Goal: Task Accomplishment & Management: Use online tool/utility

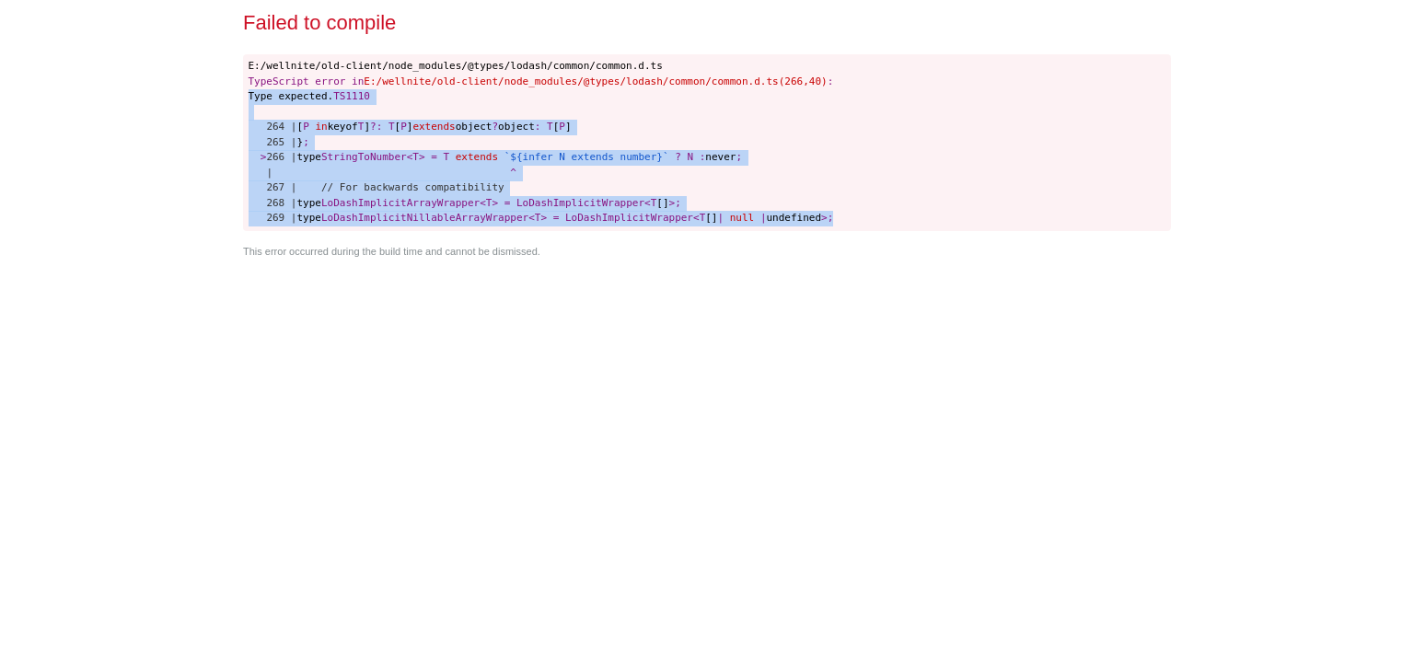
drag, startPoint x: 843, startPoint y: 217, endPoint x: 248, endPoint y: 93, distance: 608.4
click at [248, 93] on pre "E:/wellnite/old-client/node_modules/@types/lodash/common/common.d.ts TypeScript…" at bounding box center [707, 143] width 928 height 178
copy code "Type expected. TS1110 264 | [ P in keyof T ] ? : T [ P ] extends object ? objec…"
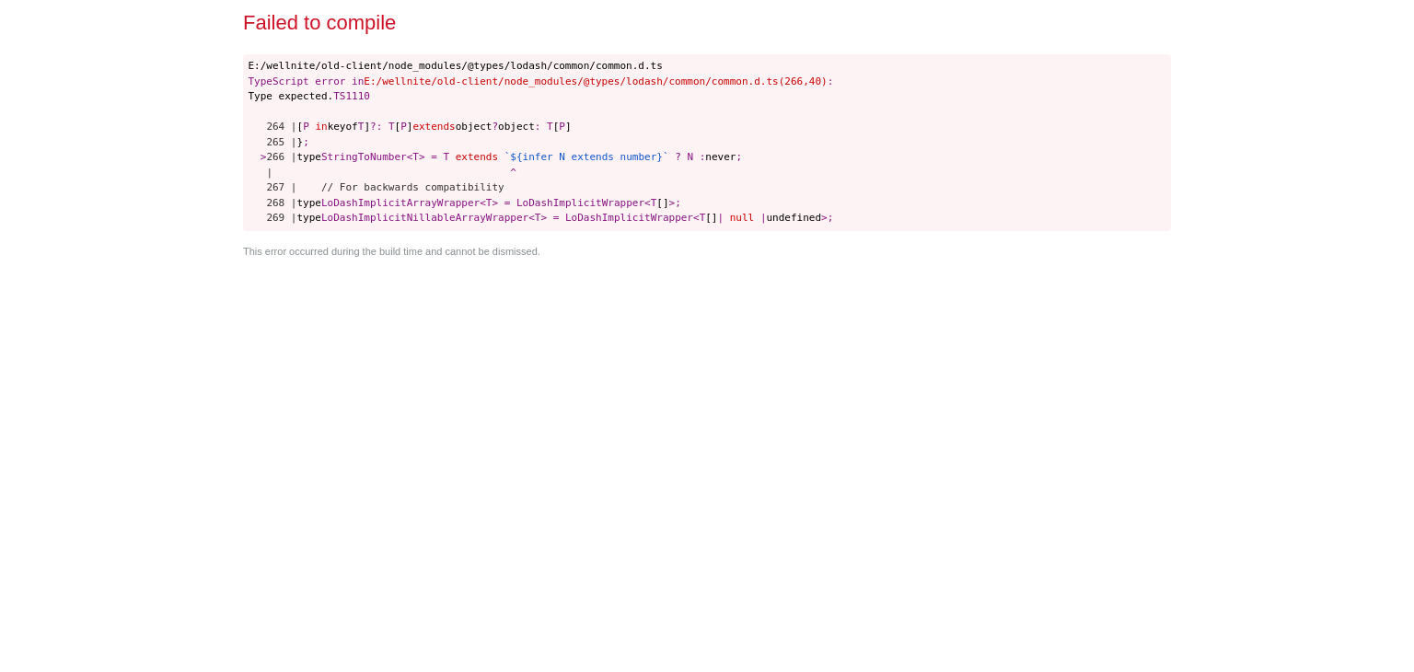
click at [321, 399] on div "Failed to compile E:/wellnite/old-client/node_modules/@types/lodash/common/comm…" at bounding box center [707, 336] width 943 height 672
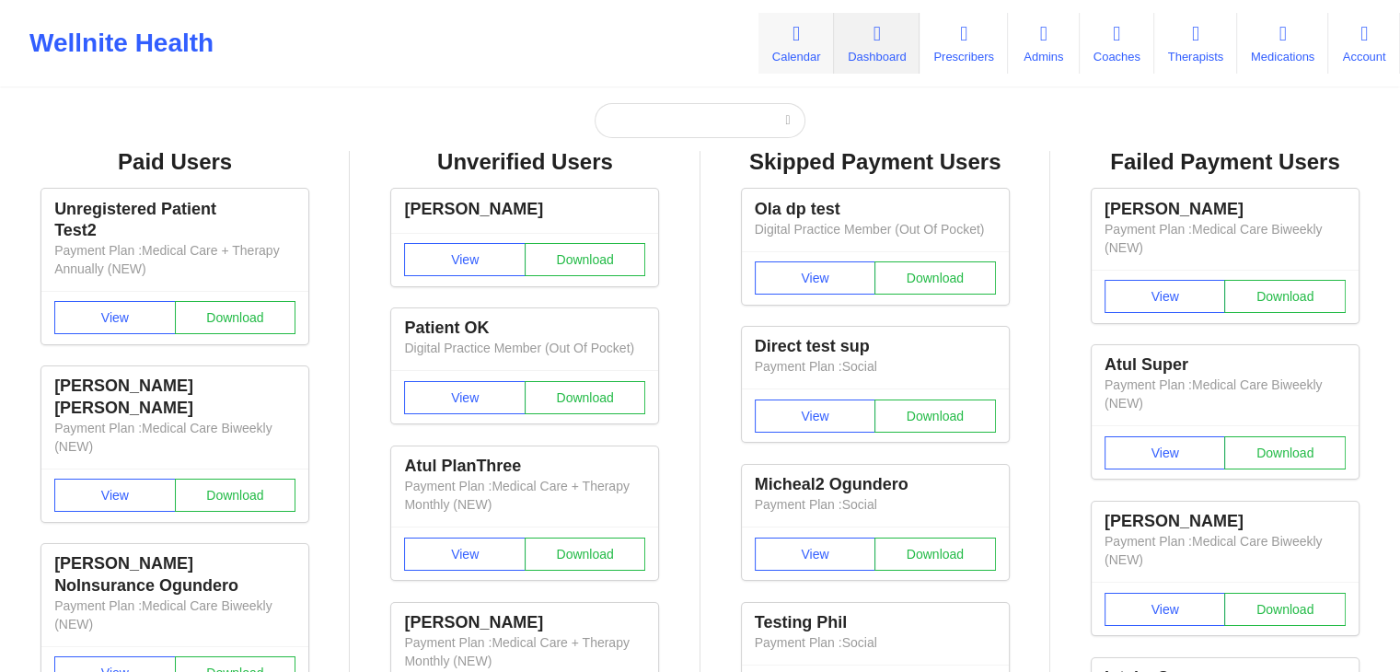
click at [768, 29] on link "Calendar" at bounding box center [795, 43] width 75 height 61
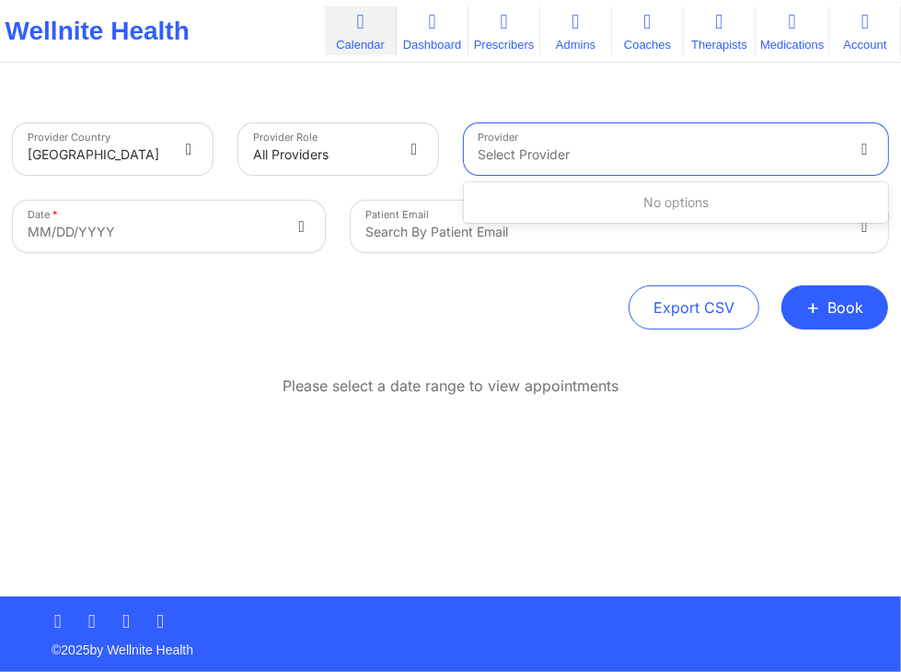
click at [689, 147] on div at bounding box center [661, 155] width 365 height 22
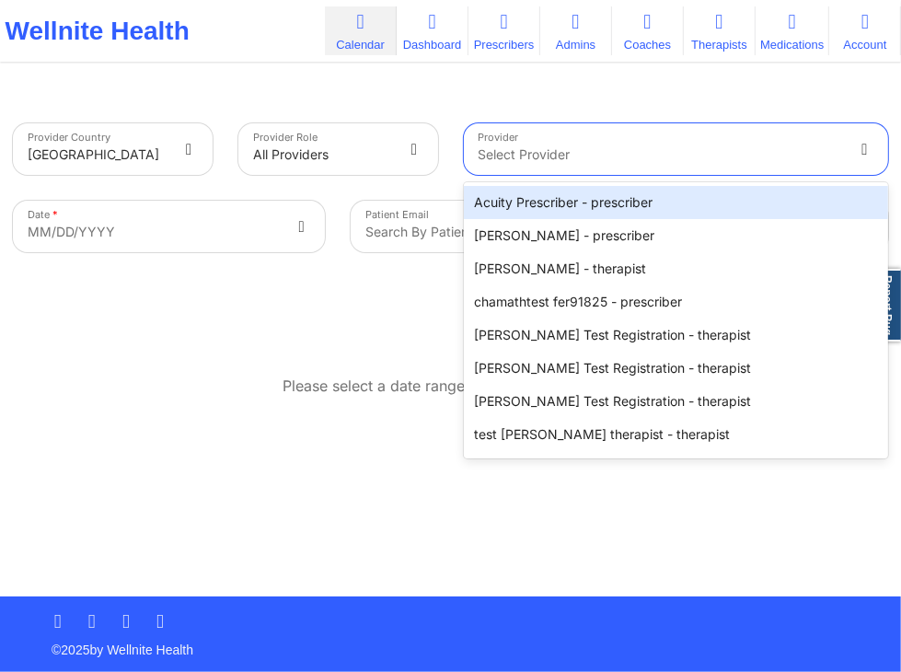
click at [670, 144] on div at bounding box center [661, 155] width 365 height 22
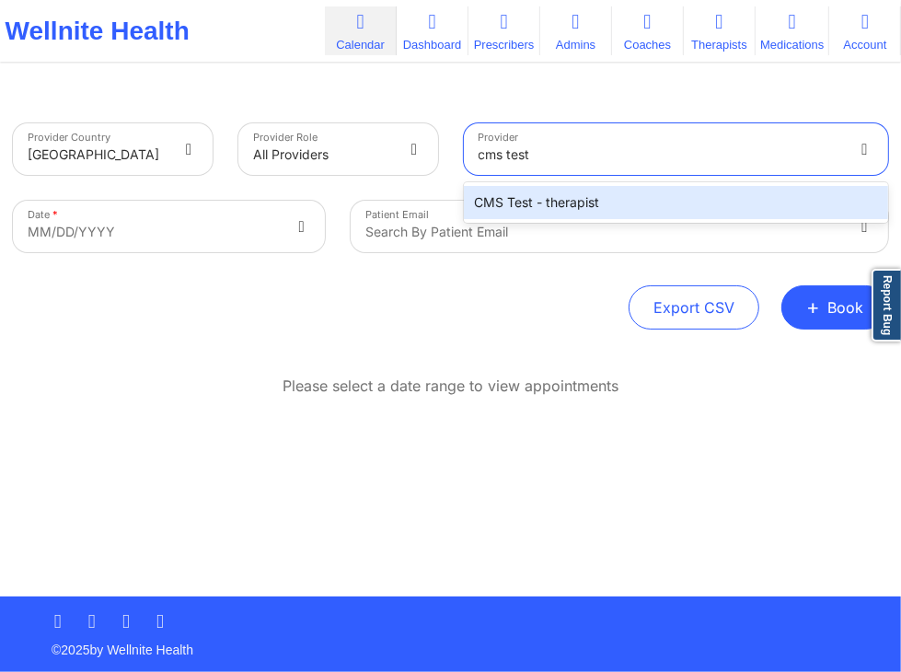
type input "cms test"
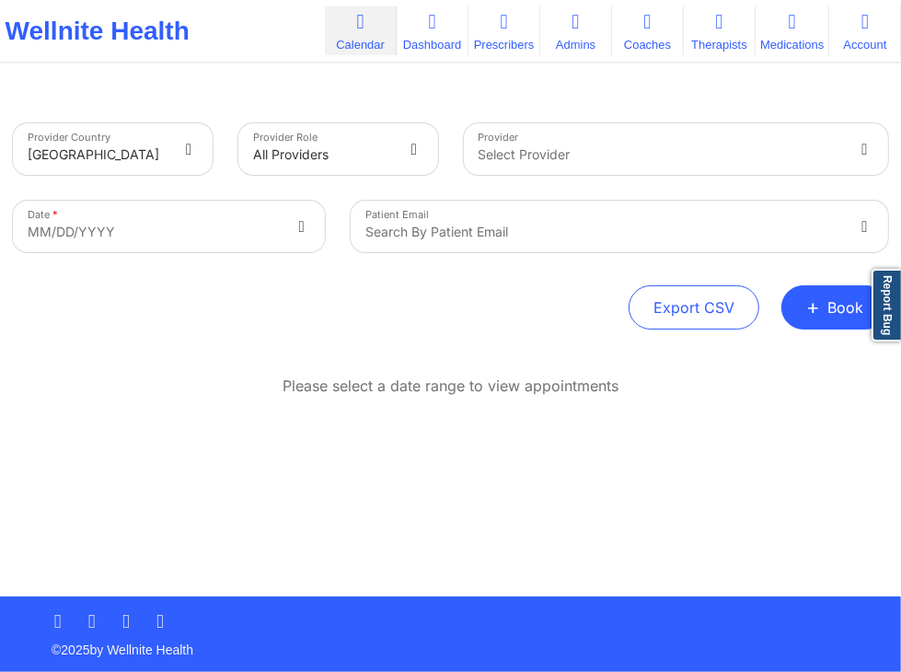
click at [551, 347] on div "Provider Country United States Provider Role All Providers Provider Select Prov…" at bounding box center [450, 343] width 901 height 506
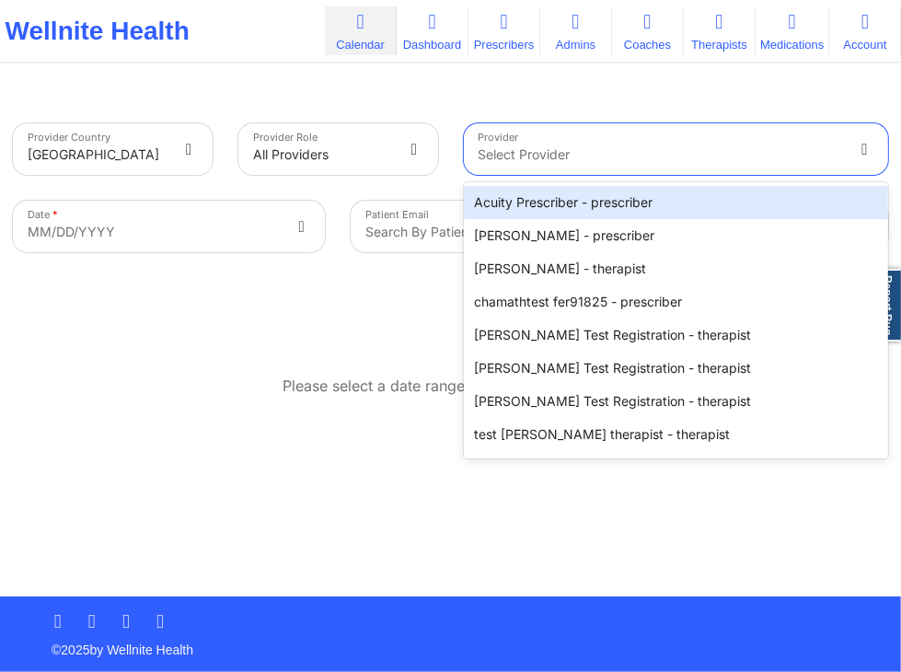
click at [702, 152] on div at bounding box center [661, 155] width 365 height 22
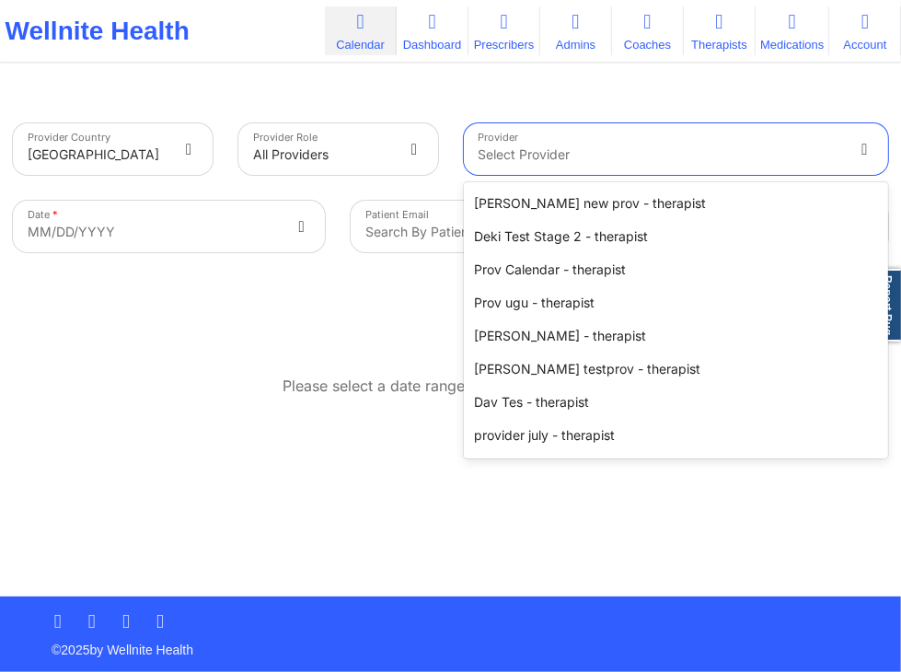
scroll to position [1057, 0]
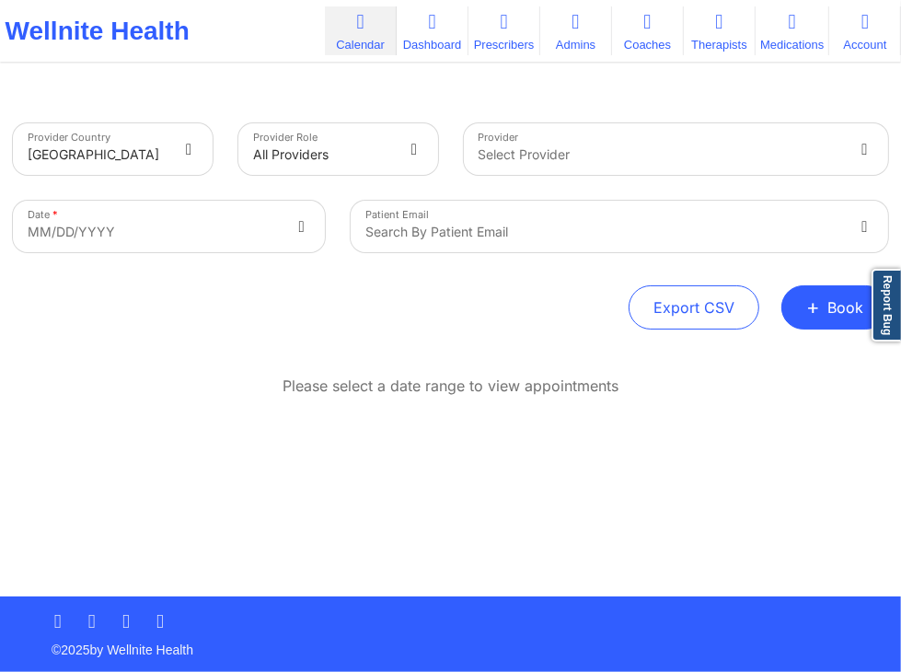
click at [585, 561] on div "Provider Country United States Provider Role All Providers Provider Select Prov…" at bounding box center [450, 343] width 901 height 506
click at [749, 75] on div "Provider Country [GEOGRAPHIC_DATA] Provider Role All Providers Provider Select …" at bounding box center [450, 298] width 901 height 596
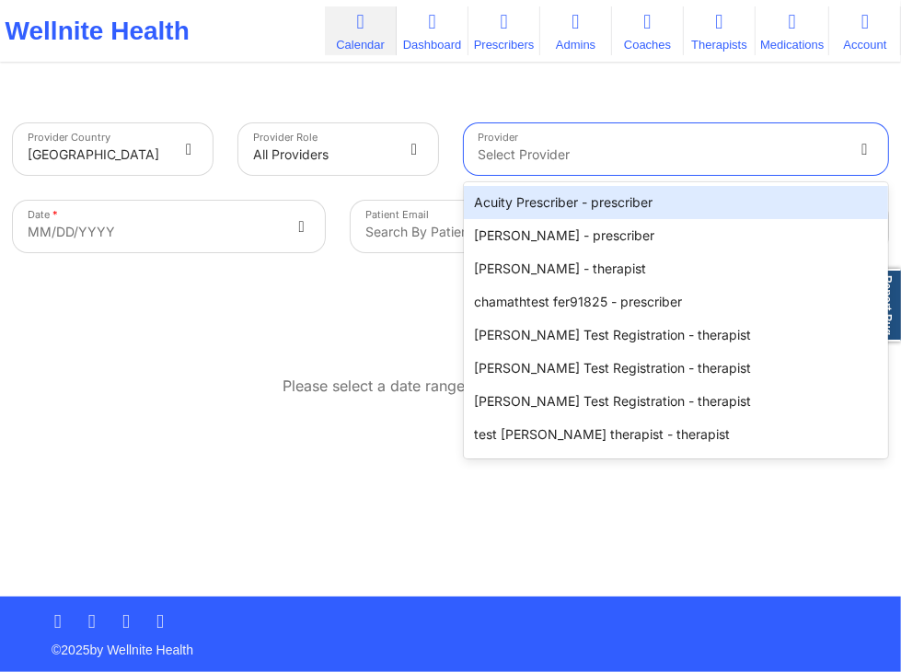
click at [619, 147] on div at bounding box center [661, 155] width 365 height 22
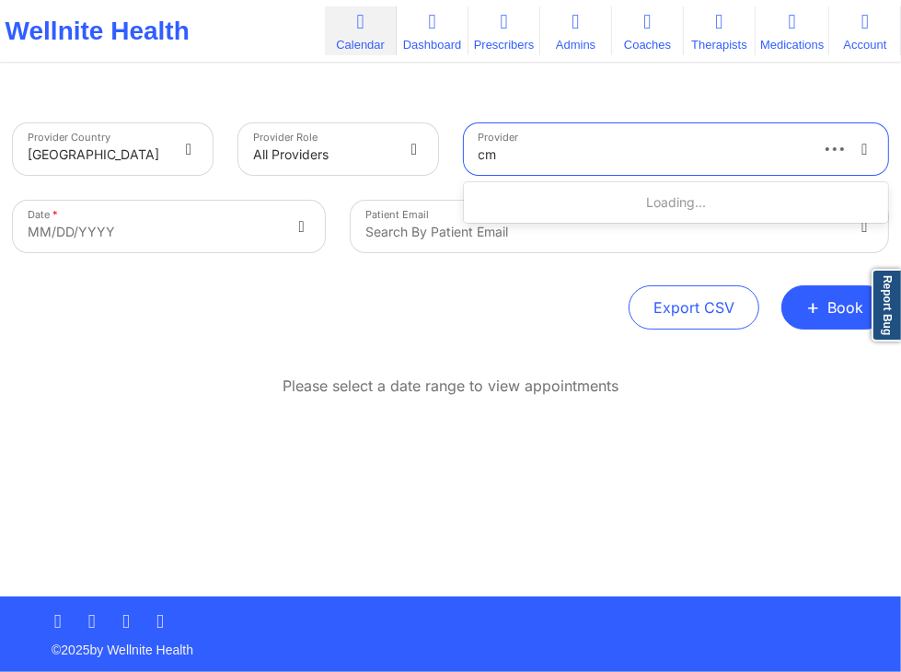
type input "cms"
type input "cms test"
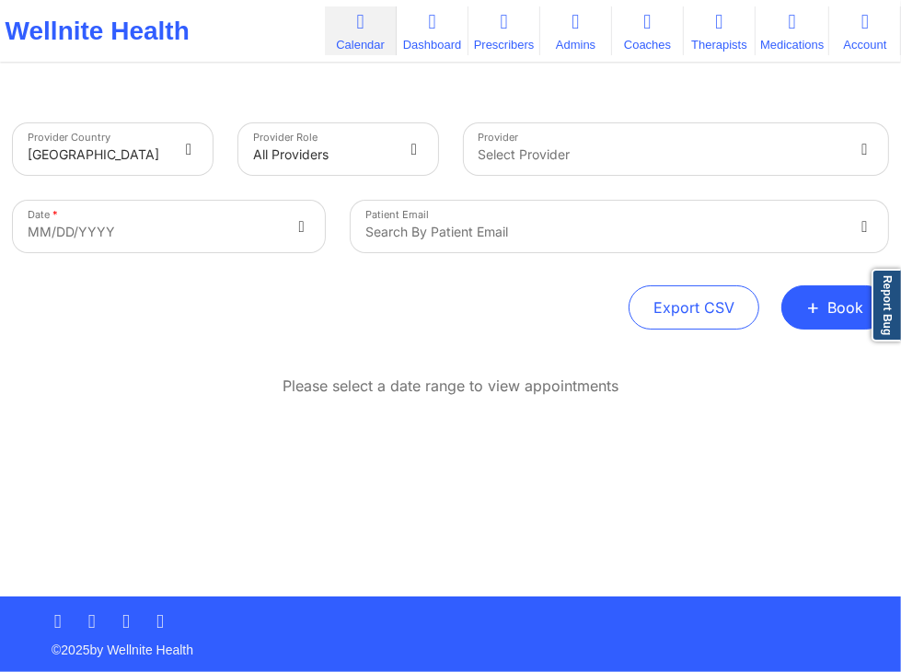
click at [611, 78] on div "Provider Country United States Provider Role All Providers Provider Select Prov…" at bounding box center [450, 298] width 901 height 596
click at [648, 164] on div at bounding box center [661, 155] width 365 height 22
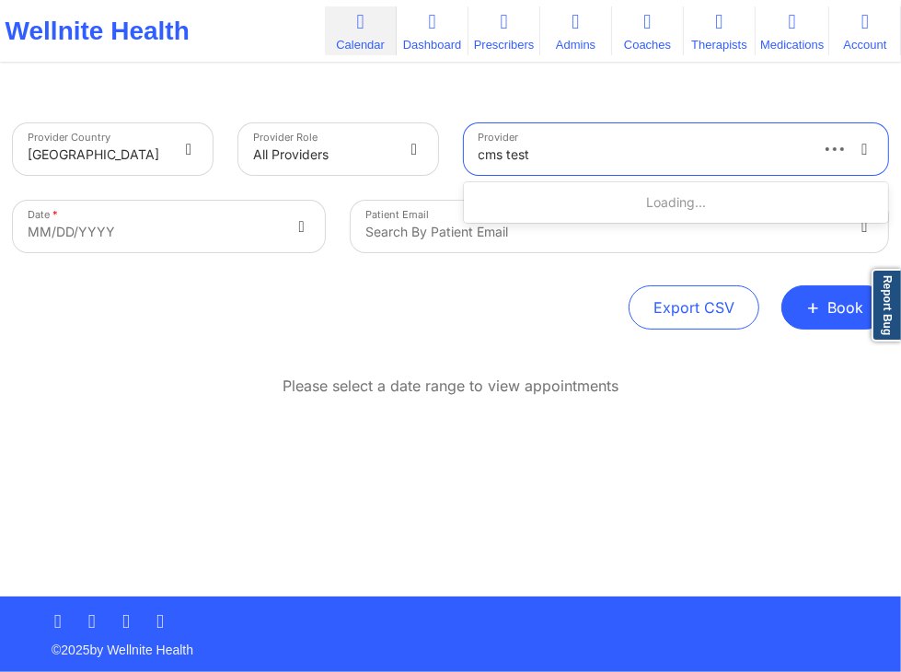
type input "cms test"
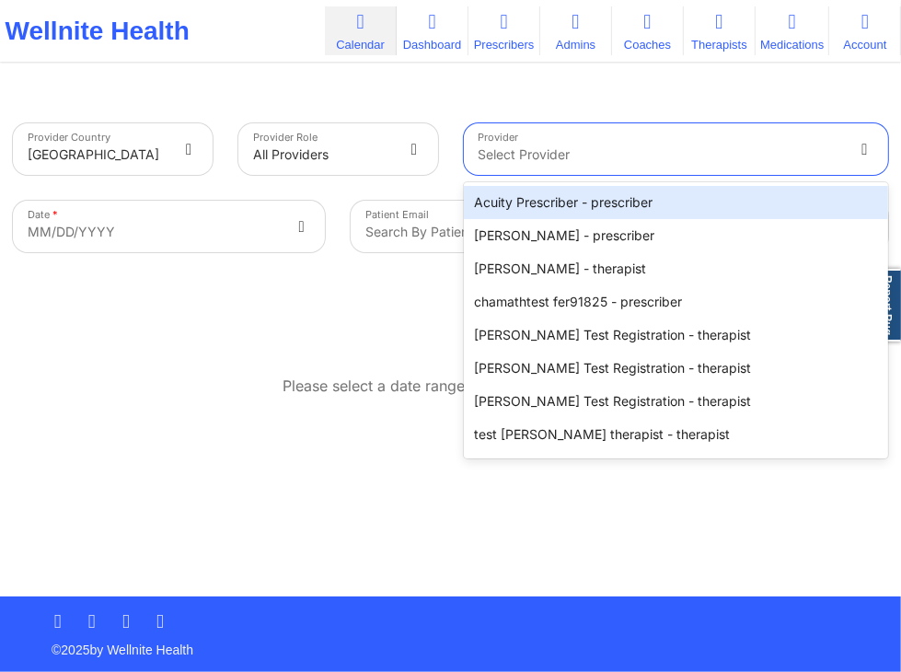
click at [788, 153] on div at bounding box center [661, 155] width 365 height 22
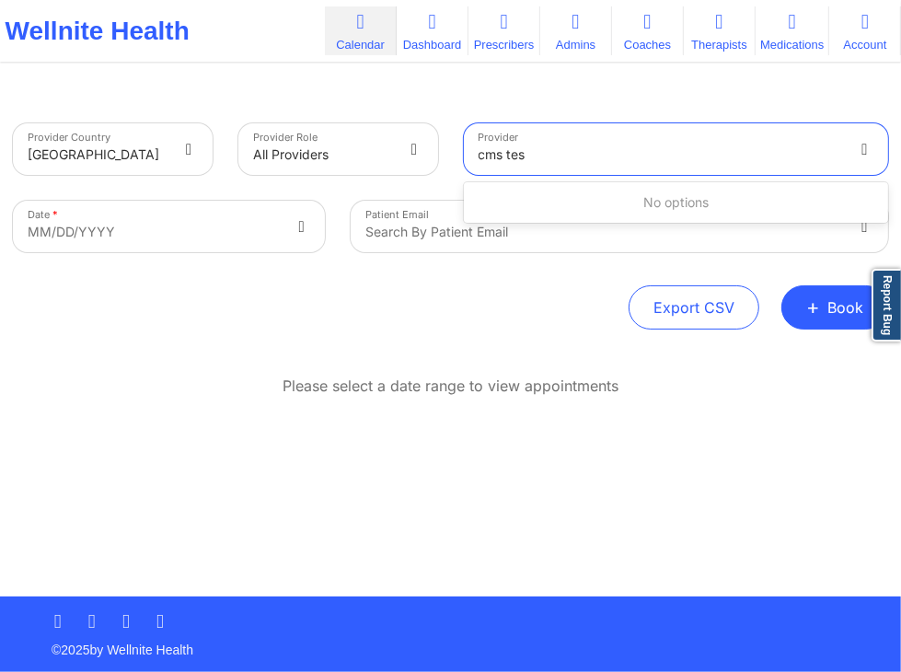
type input "cms test"
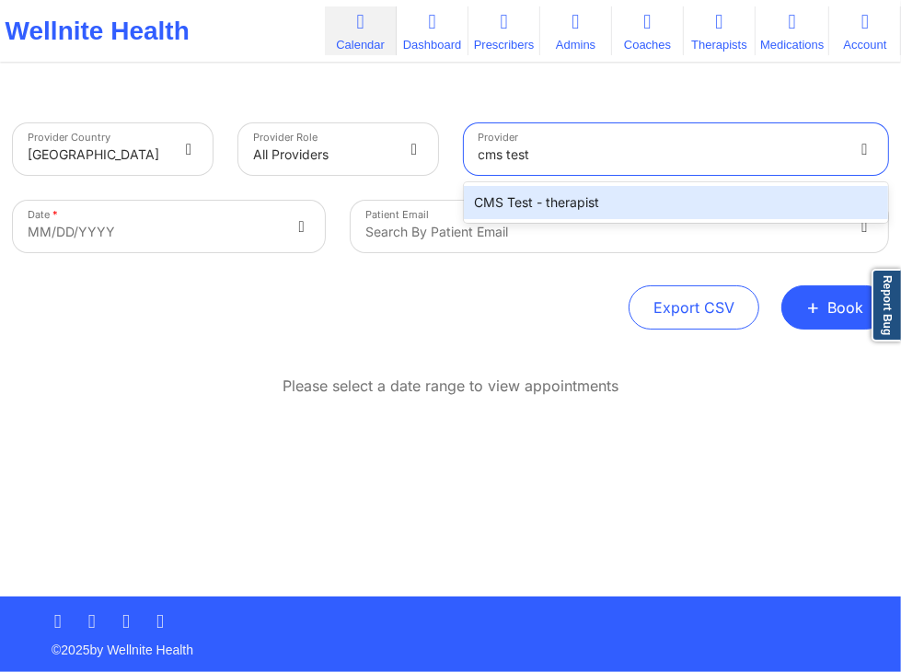
click at [692, 198] on div "CMS Test - therapist" at bounding box center [676, 202] width 425 height 33
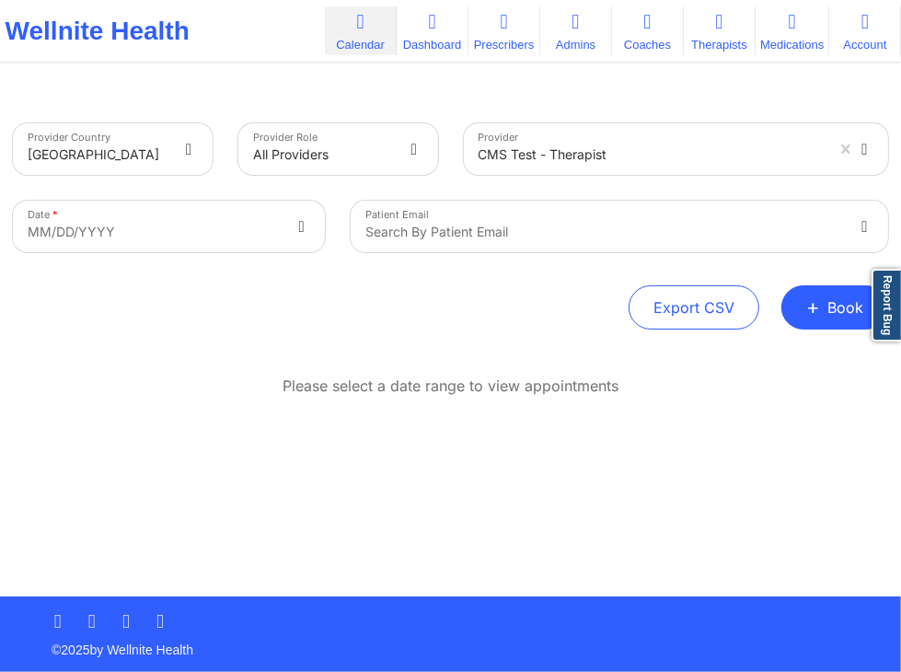
click at [451, 137] on div "Provider CMS Test - therapist" at bounding box center [676, 148] width 451 height 77
click at [680, 92] on div "Provider Country United States Provider Role All Providers Provider CMS Test - …" at bounding box center [450, 343] width 901 height 506
click at [552, 181] on div "Provider CMS Test - therapist" at bounding box center [676, 148] width 451 height 77
click at [449, 146] on div "Provider Role All Providers" at bounding box center [339, 148] width 226 height 77
click at [332, 218] on div "Date * MM/DD/YYYY" at bounding box center [169, 226] width 338 height 77
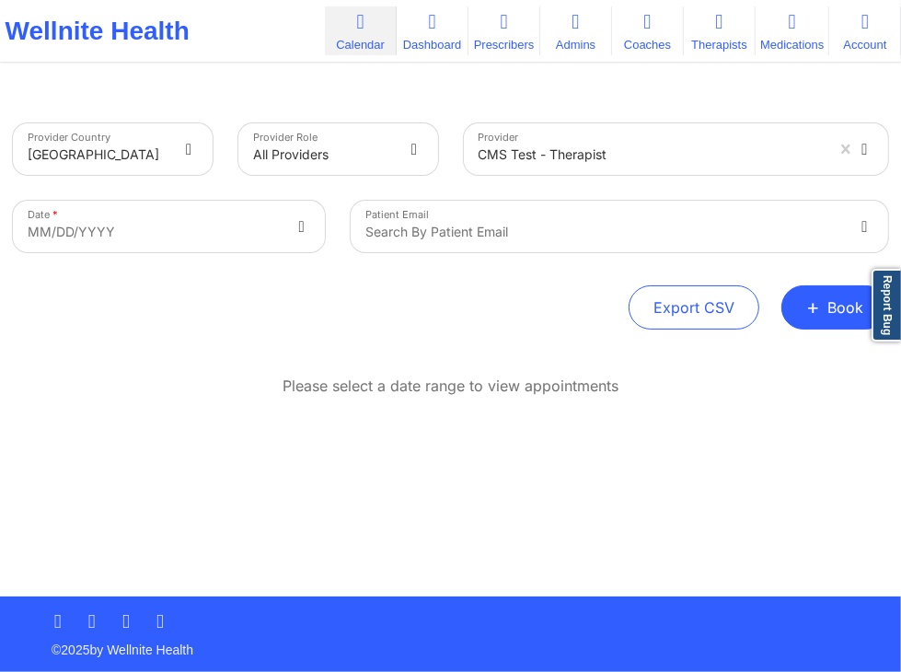
click at [449, 144] on div "Provider Role All Providers" at bounding box center [339, 148] width 226 height 77
click at [221, 141] on div "Provider Country United States" at bounding box center [113, 148] width 226 height 77
click at [353, 110] on div "Provider Role All Providers" at bounding box center [339, 148] width 226 height 77
click at [339, 218] on div "Patient Email Search by patient email" at bounding box center [619, 226] width 563 height 77
click at [264, 181] on div "Provider Role All Providers" at bounding box center [339, 148] width 226 height 77
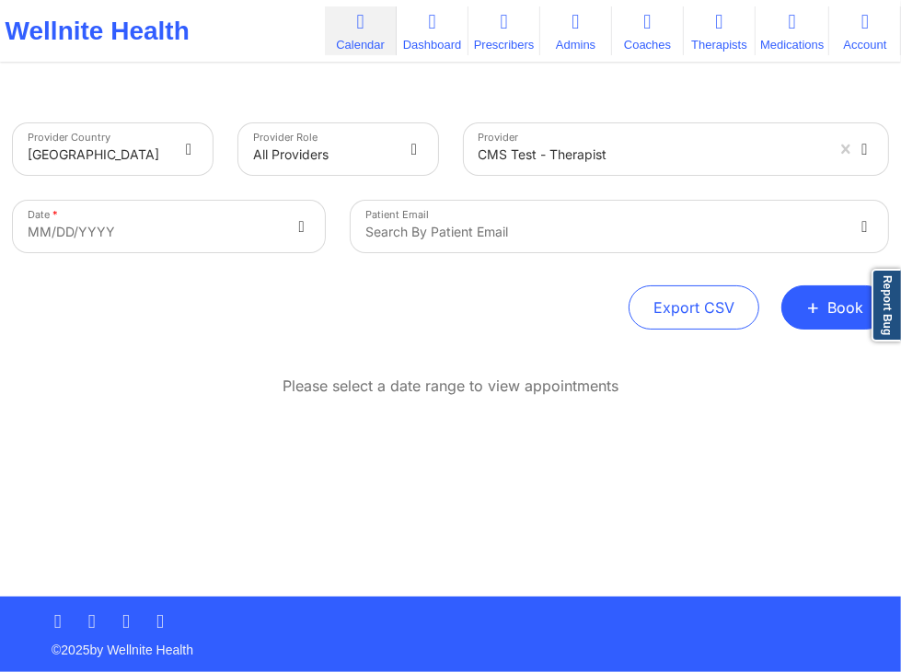
click at [402, 182] on div "Provider Role All Providers" at bounding box center [339, 148] width 226 height 77
click at [404, 179] on div "Provider Role All Providers" at bounding box center [339, 148] width 226 height 77
click at [446, 141] on div "Provider Role All Providers" at bounding box center [339, 148] width 226 height 77
click at [221, 140] on div "Provider Country United States" at bounding box center [113, 148] width 226 height 77
click at [348, 87] on div "Provider Country United States Provider Role All Providers Provider CMS Test - …" at bounding box center [450, 298] width 901 height 596
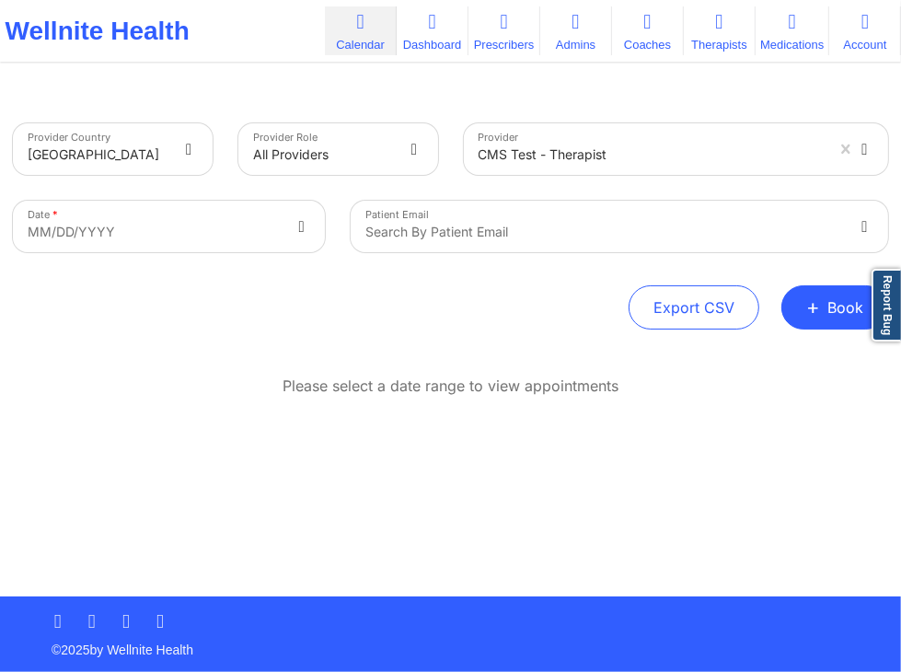
click at [573, 98] on div "Provider Country United States Provider Role All Providers Provider CMS Test - …" at bounding box center [450, 343] width 901 height 506
click at [328, 97] on div "Provider Country United States Provider Role All Providers Provider CMS Test - …" at bounding box center [450, 343] width 901 height 506
click at [125, 105] on div "Provider Country United States Provider Role All Providers Provider CMS Test - …" at bounding box center [450, 343] width 901 height 506
click at [334, 93] on div "Provider Country United States Provider Role All Providers Provider CMS Test - …" at bounding box center [450, 343] width 901 height 506
click at [342, 104] on div "Provider Country United States Provider Role All Providers Provider CMS Test - …" at bounding box center [450, 343] width 901 height 506
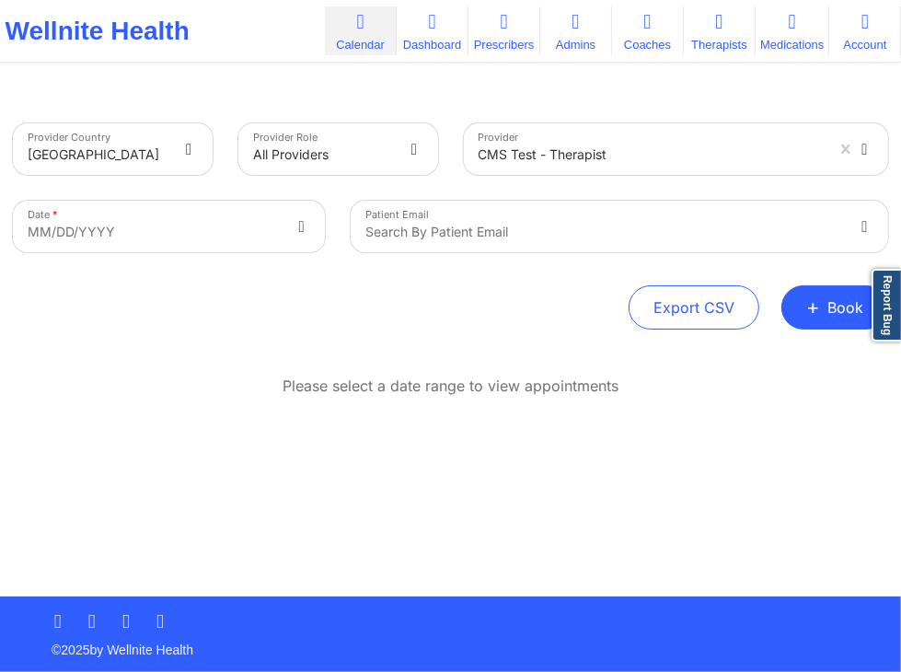
click at [610, 106] on div "Provider Country United States Provider Role All Providers Provider CMS Test - …" at bounding box center [450, 343] width 901 height 506
click at [690, 182] on div "Provider CMS Test - therapist" at bounding box center [676, 148] width 451 height 77
click at [676, 101] on div "Provider Country United States Provider Role All Providers Provider CMS Test - …" at bounding box center [450, 343] width 901 height 506
click at [446, 145] on div "Provider Role All Providers" at bounding box center [339, 148] width 226 height 77
click at [221, 146] on div "Provider Country United States" at bounding box center [113, 148] width 226 height 77
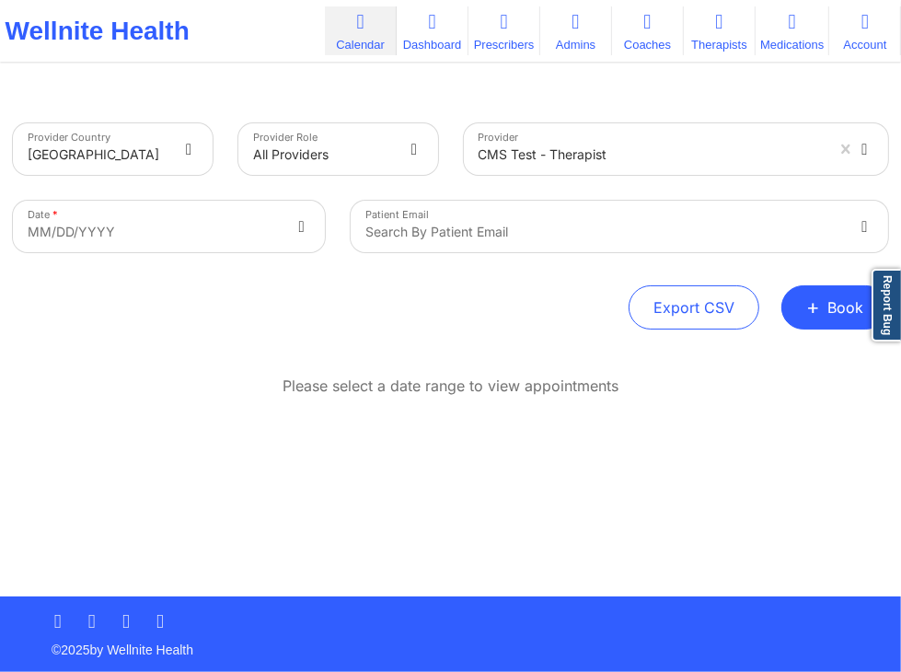
click at [136, 178] on div "Provider Country United States" at bounding box center [113, 148] width 226 height 77
click at [279, 179] on div "Provider Role All Providers" at bounding box center [339, 148] width 226 height 77
click at [626, 181] on div "Provider CMS Test - therapist" at bounding box center [676, 148] width 451 height 77
click at [595, 102] on div "Provider Country United States Provider Role All Providers Provider CMS Test - …" at bounding box center [450, 343] width 901 height 506
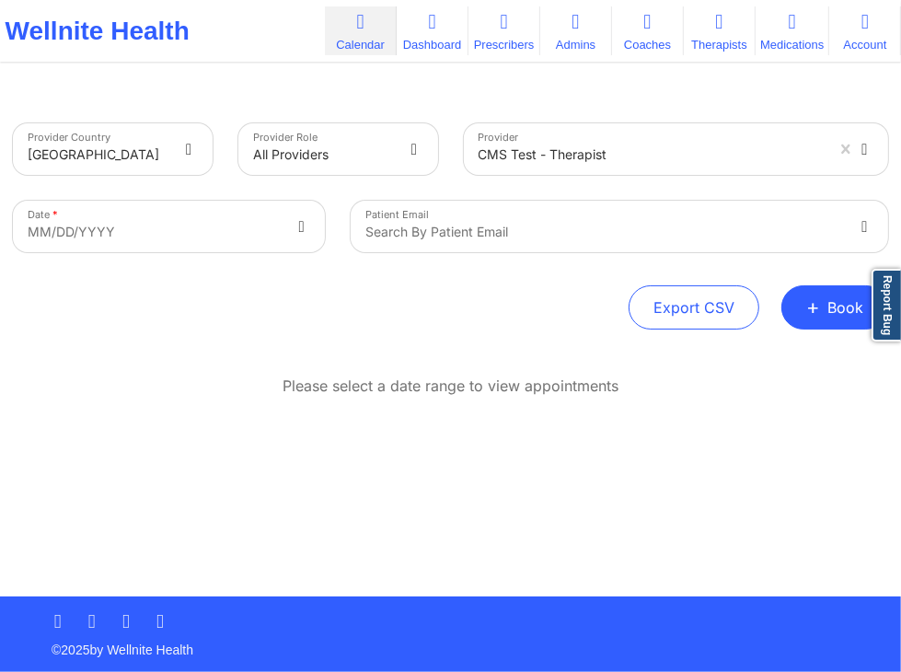
click at [471, 327] on div "Export CSV + Book" at bounding box center [450, 307] width 875 height 44
click at [560, 297] on div "Export CSV + Book" at bounding box center [450, 307] width 875 height 44
click at [475, 311] on div "Export CSV + Book" at bounding box center [450, 307] width 875 height 44
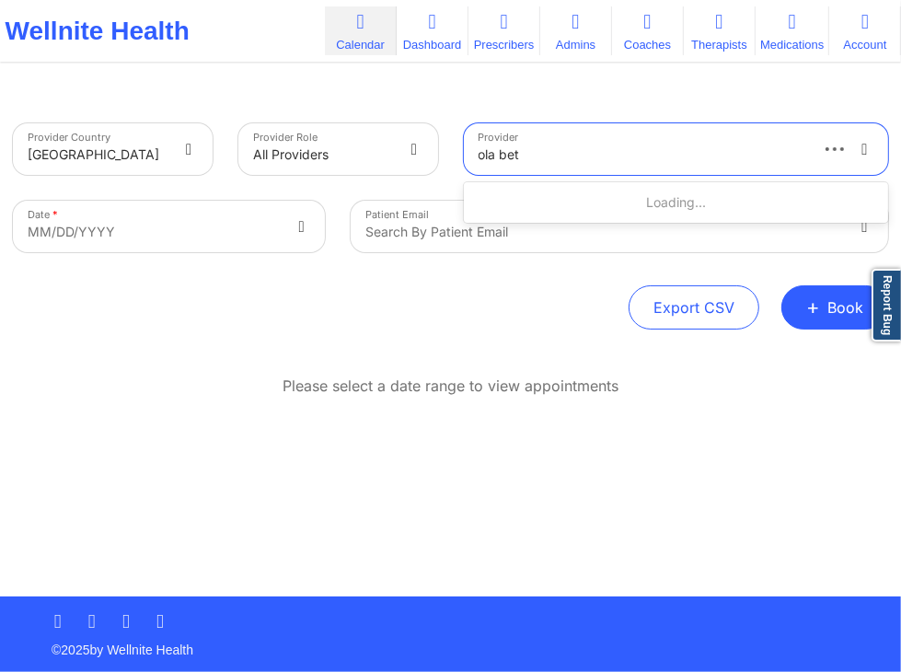
type input "ola betr"
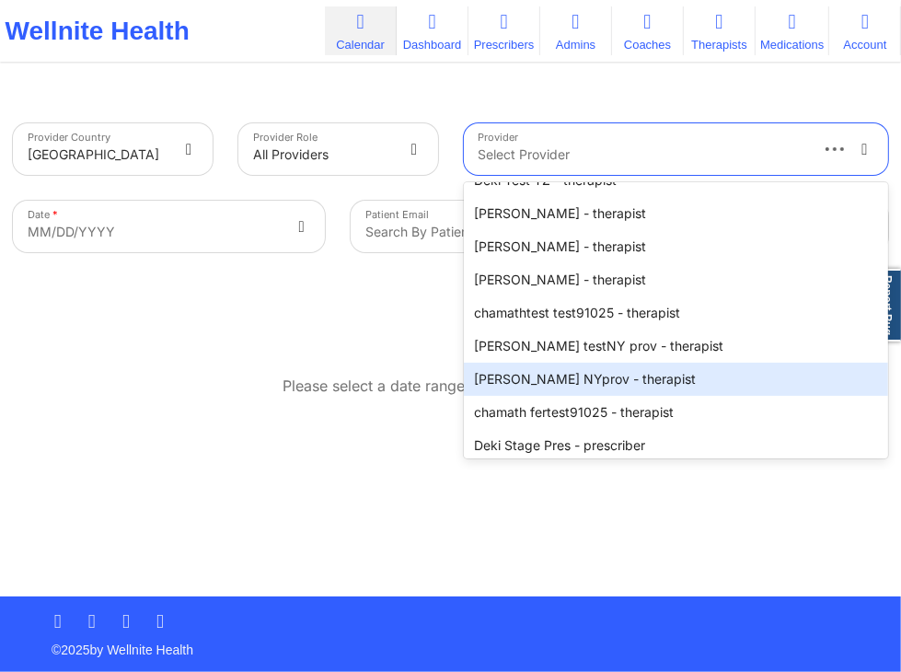
scroll to position [394, 0]
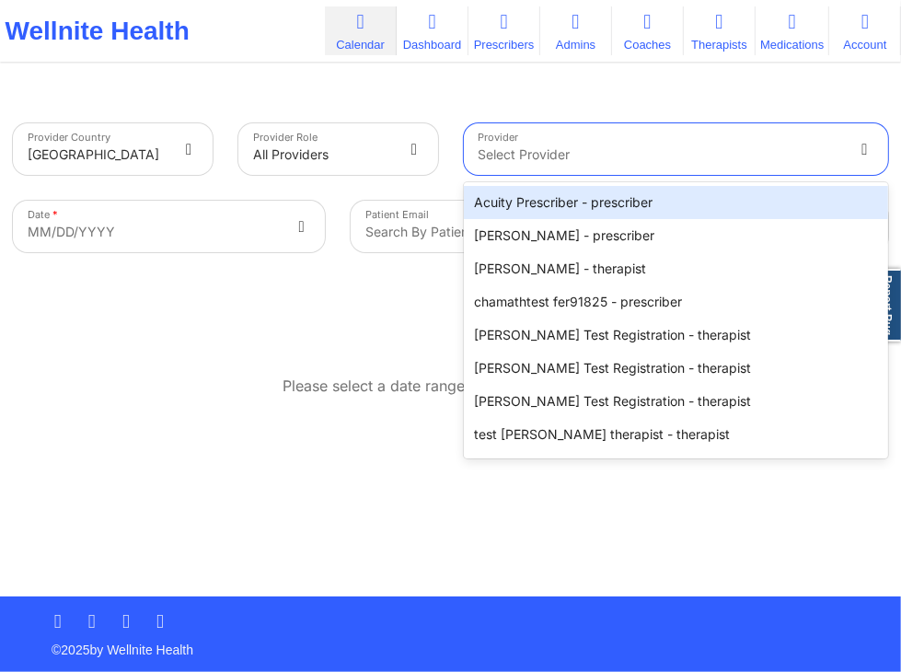
click at [596, 167] on div "Select Provider" at bounding box center [654, 149] width 381 height 52
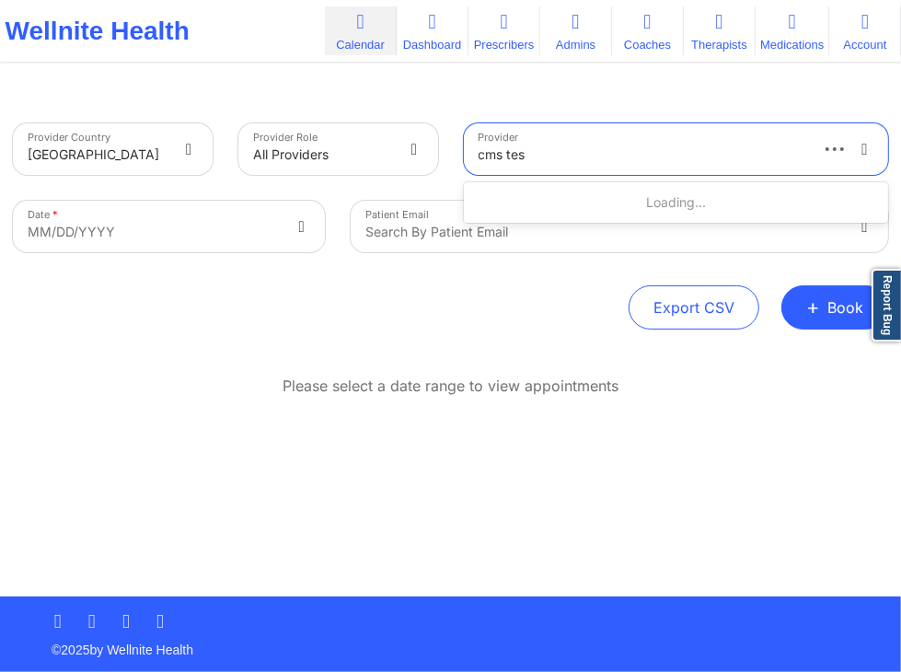
type input "cms test"
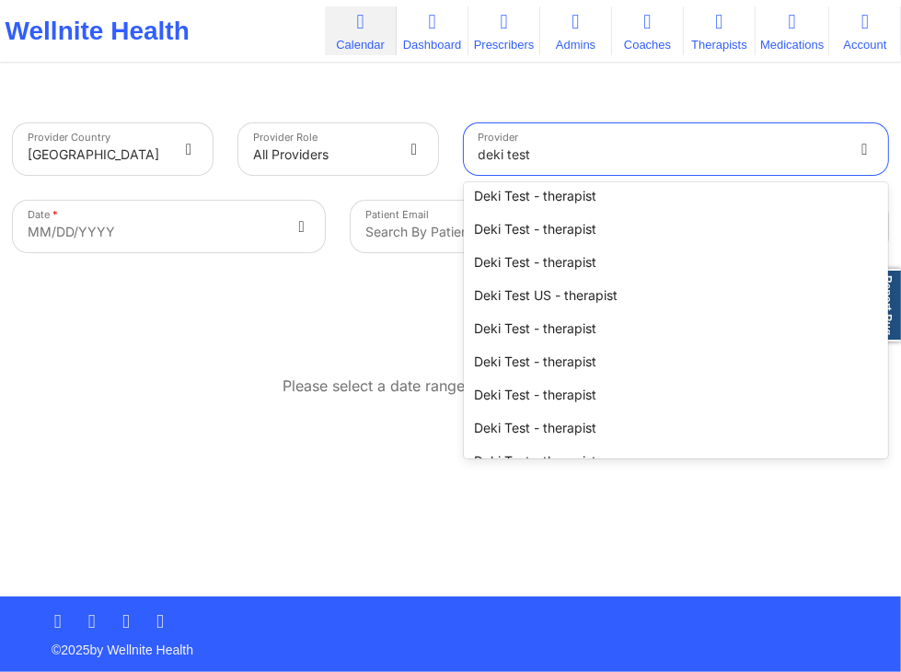
scroll to position [792, 0]
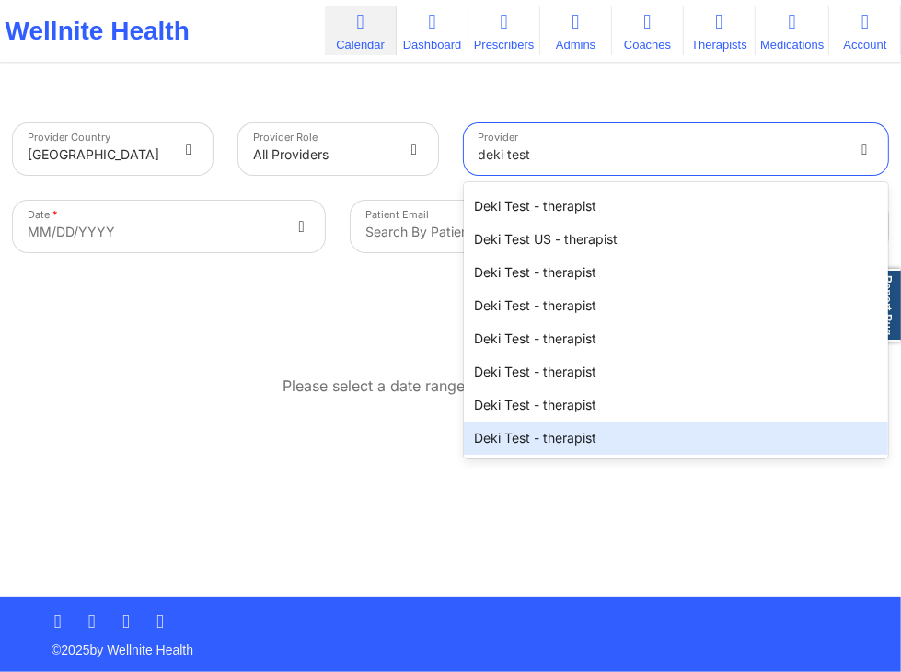
type input "deki test"
click at [368, 499] on div "Please select a date range to view appointments" at bounding box center [450, 446] width 875 height 141
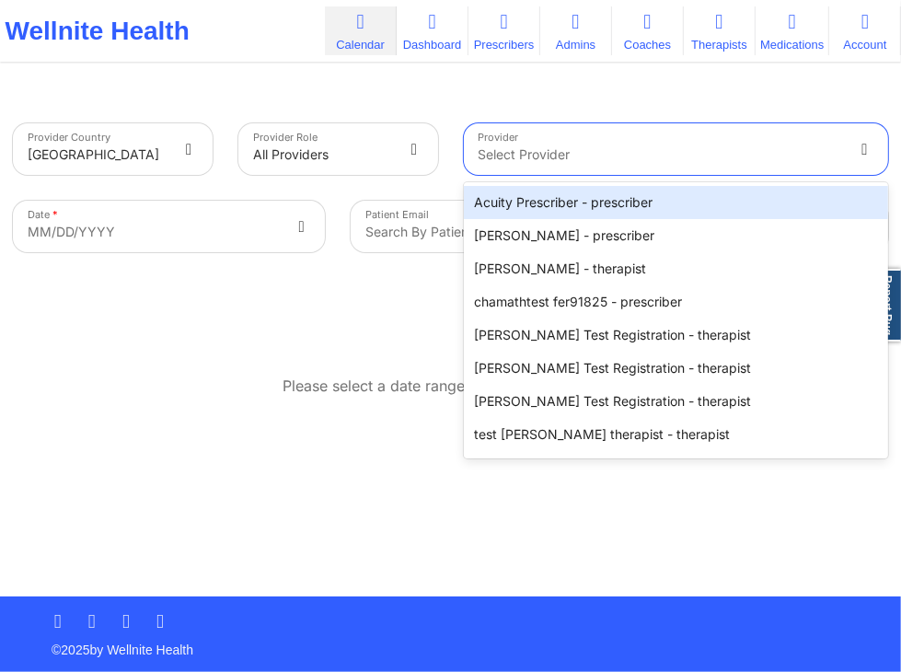
click at [582, 162] on div at bounding box center [661, 155] width 365 height 22
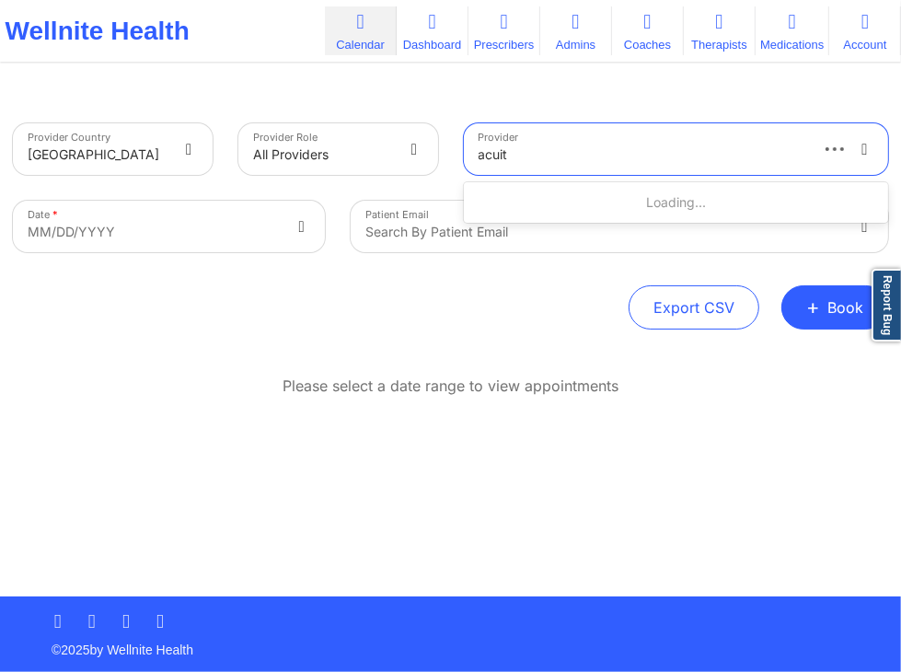
type input "acuity"
click at [770, 148] on div at bounding box center [661, 155] width 365 height 22
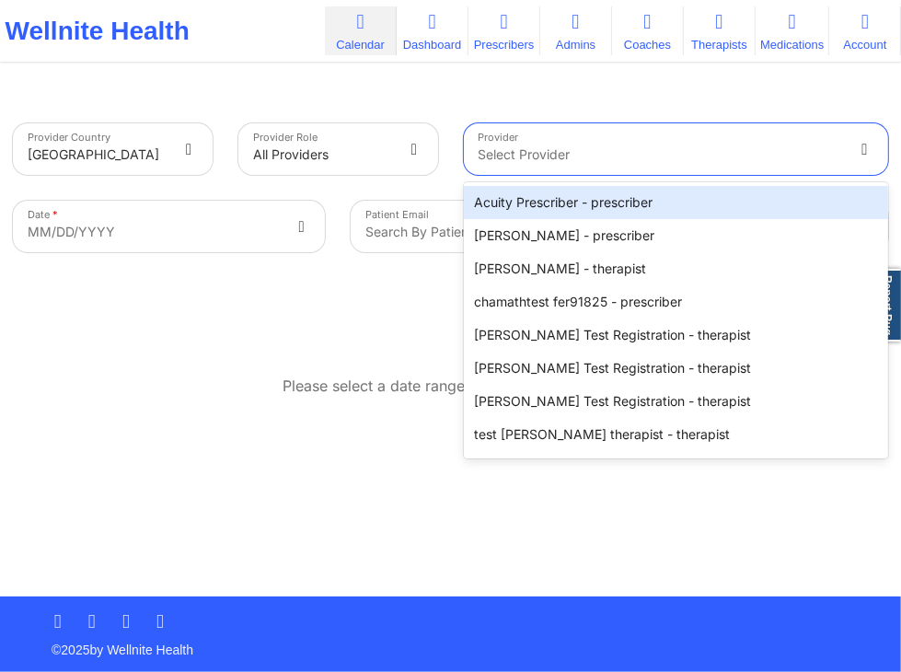
click at [770, 148] on div at bounding box center [661, 155] width 365 height 22
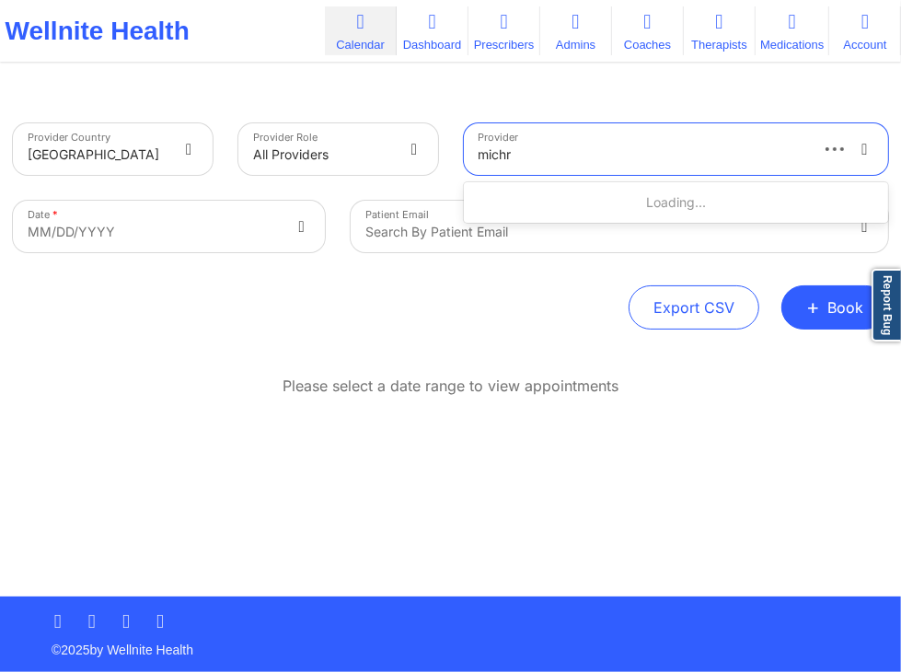
type input "michr"
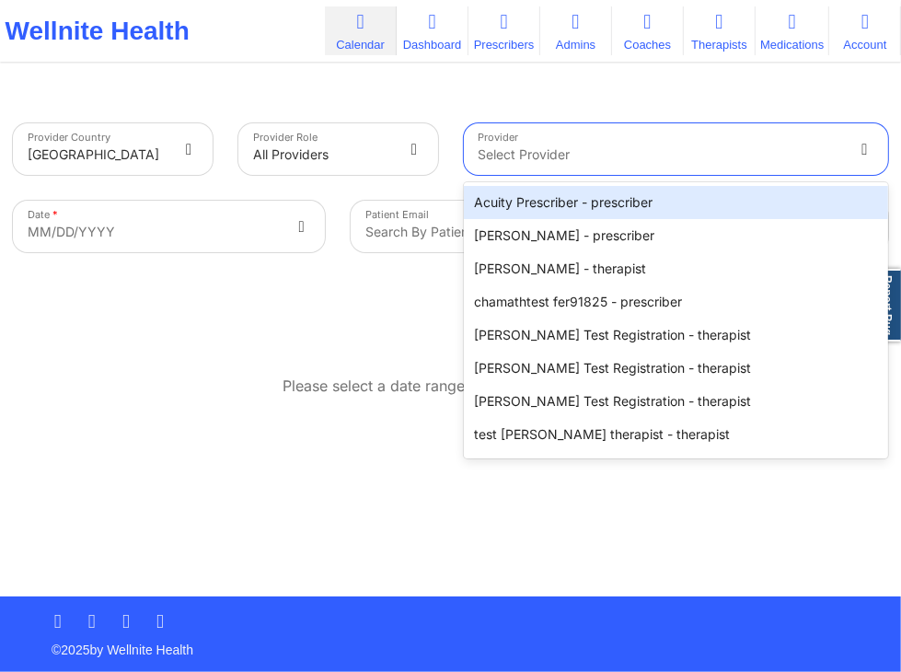
click at [607, 147] on div at bounding box center [661, 155] width 365 height 22
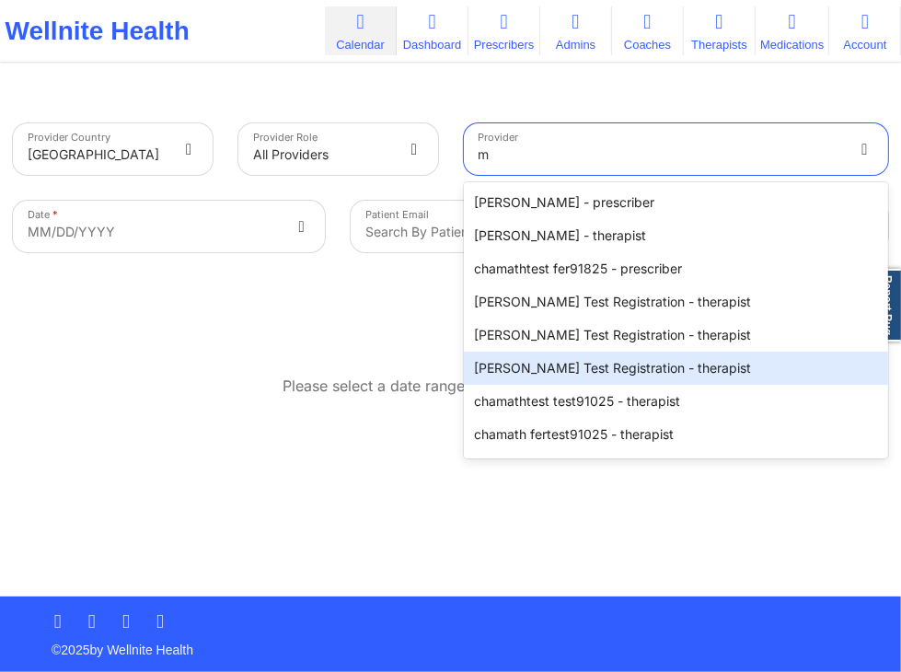
type input "m"
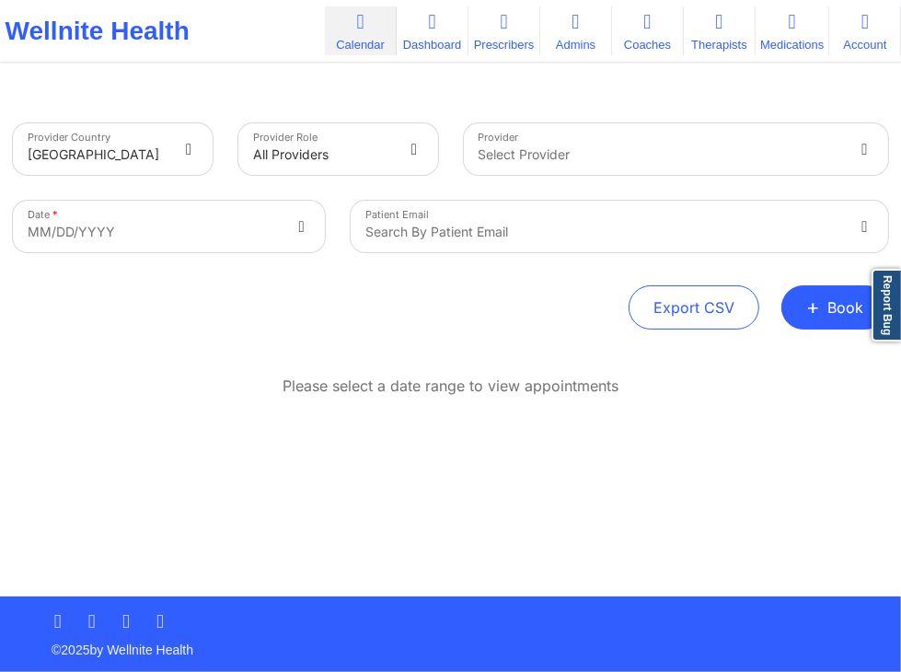
click at [582, 185] on div "Provider Select Provider" at bounding box center [676, 148] width 451 height 77
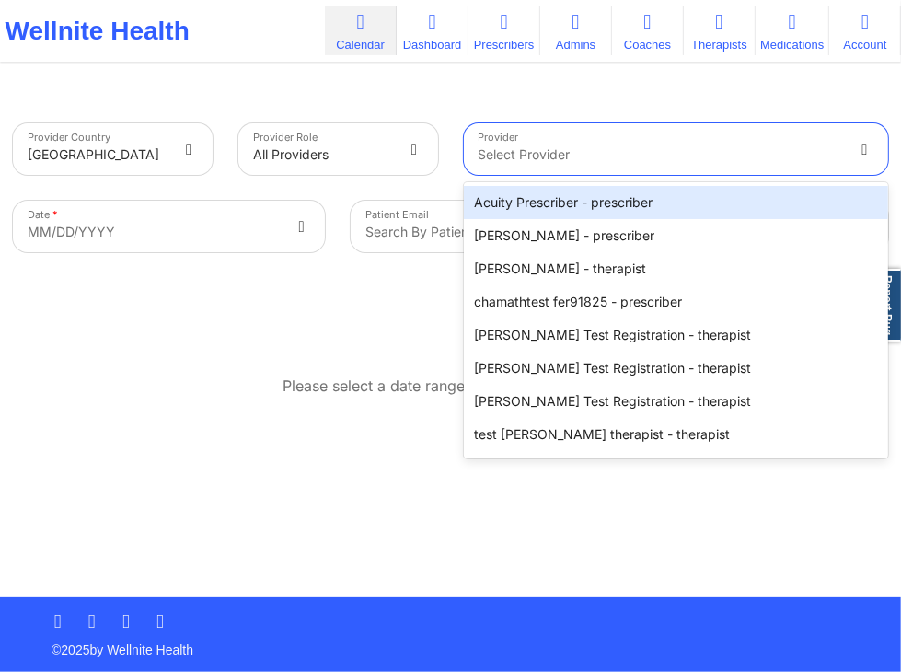
click at [605, 159] on div at bounding box center [661, 155] width 365 height 22
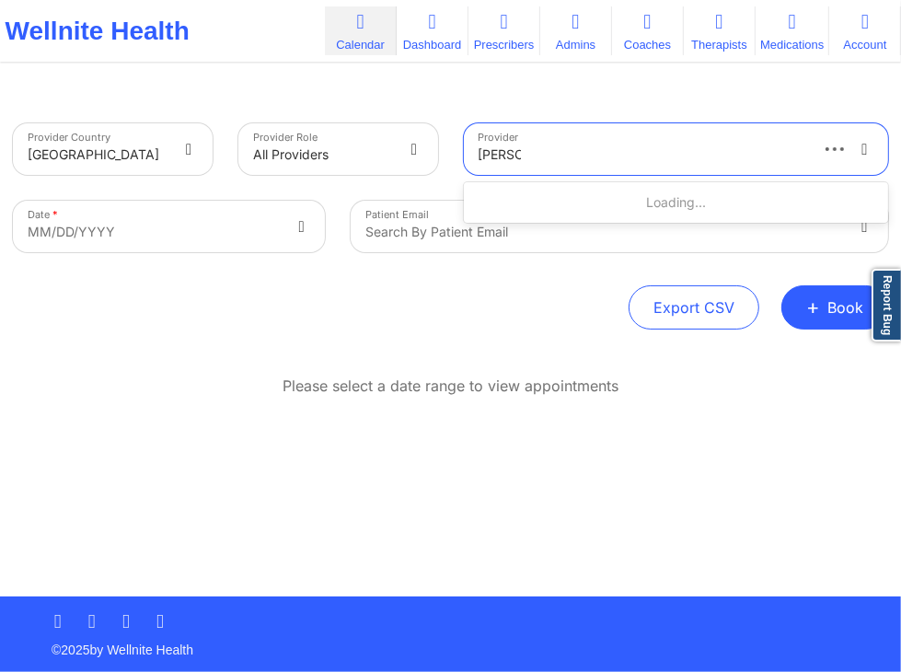
type input "michel"
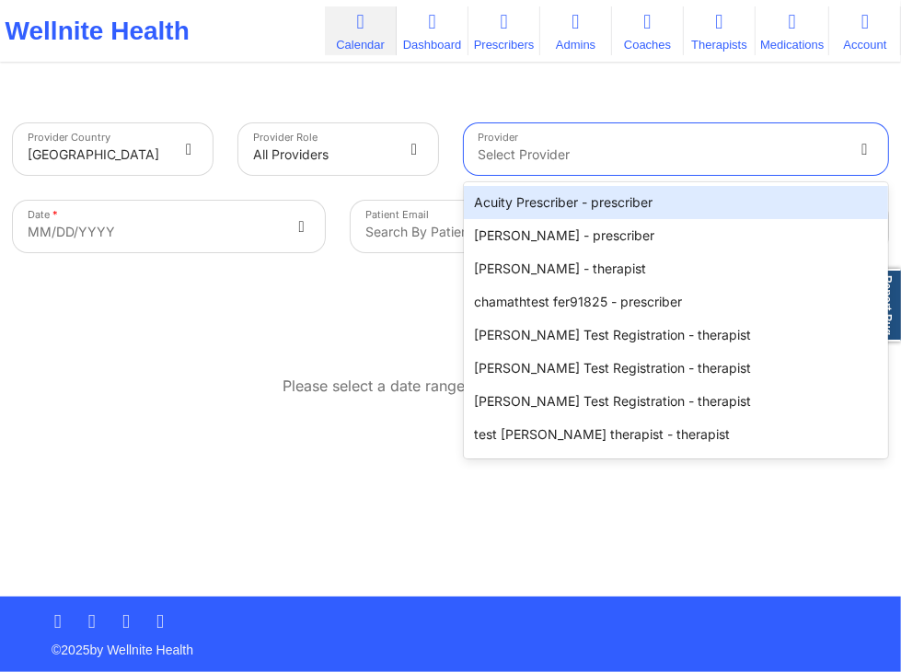
click at [712, 166] on div "Select Provider" at bounding box center [654, 149] width 381 height 52
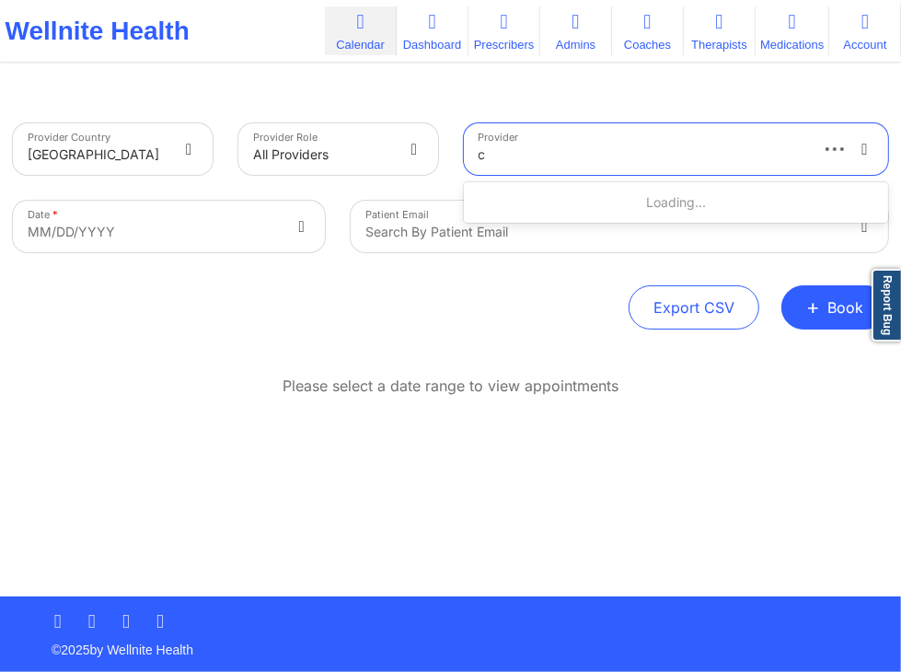
type input "c"
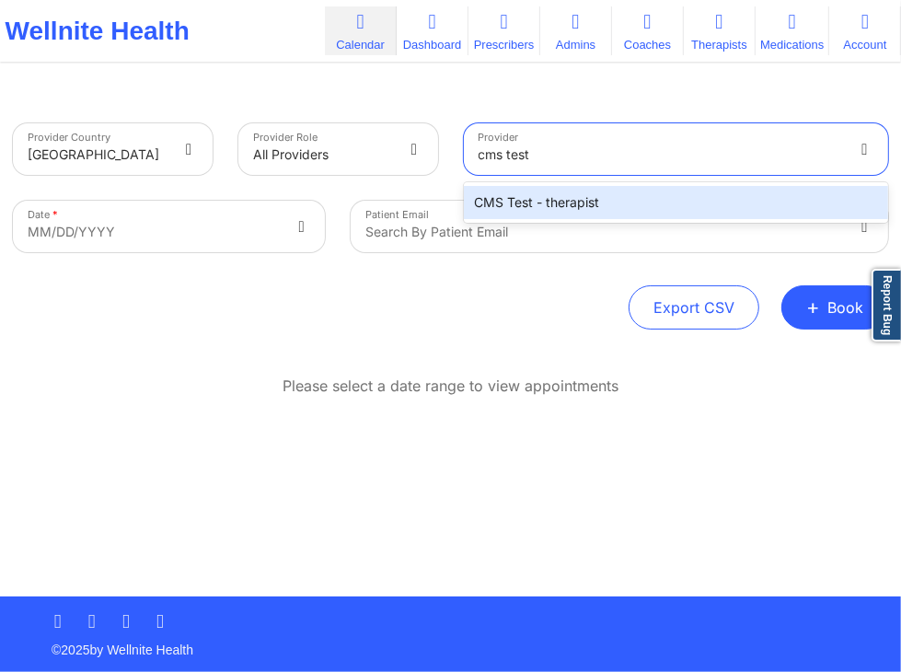
type input "cms test"
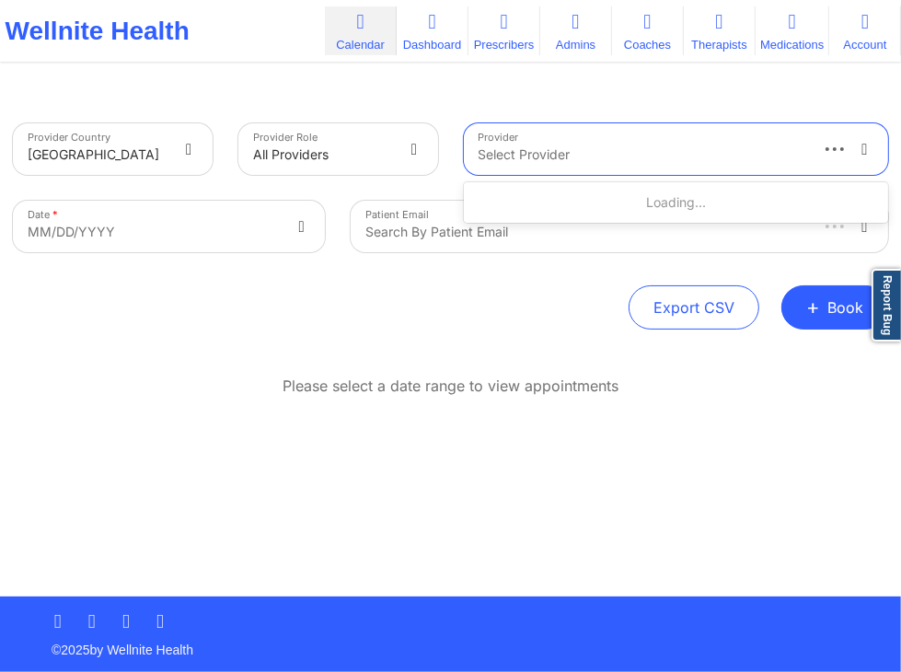
click at [578, 155] on div at bounding box center [643, 155] width 328 height 22
type input "trim"
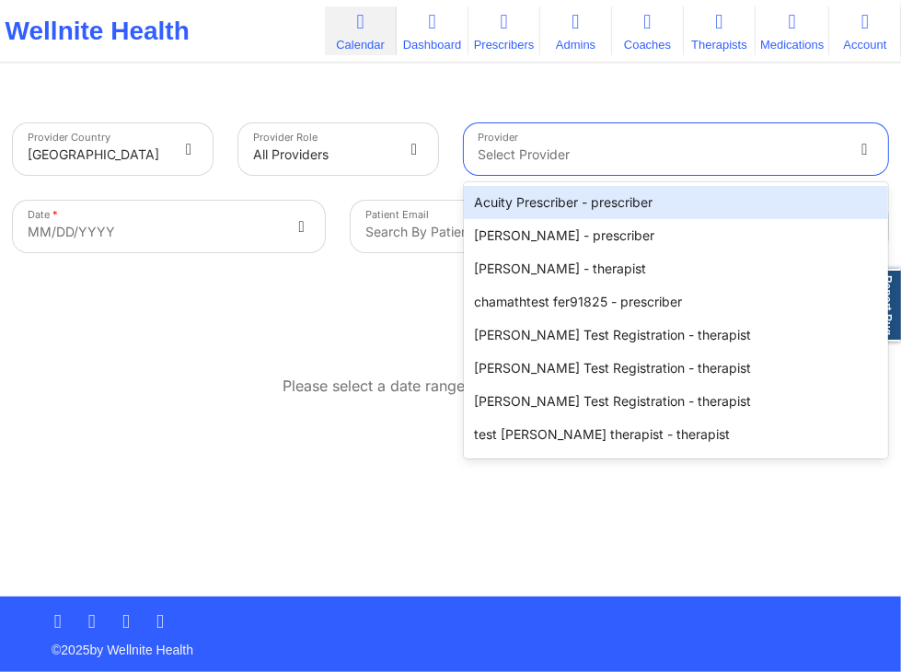
click at [610, 165] on div at bounding box center [661, 155] width 365 height 22
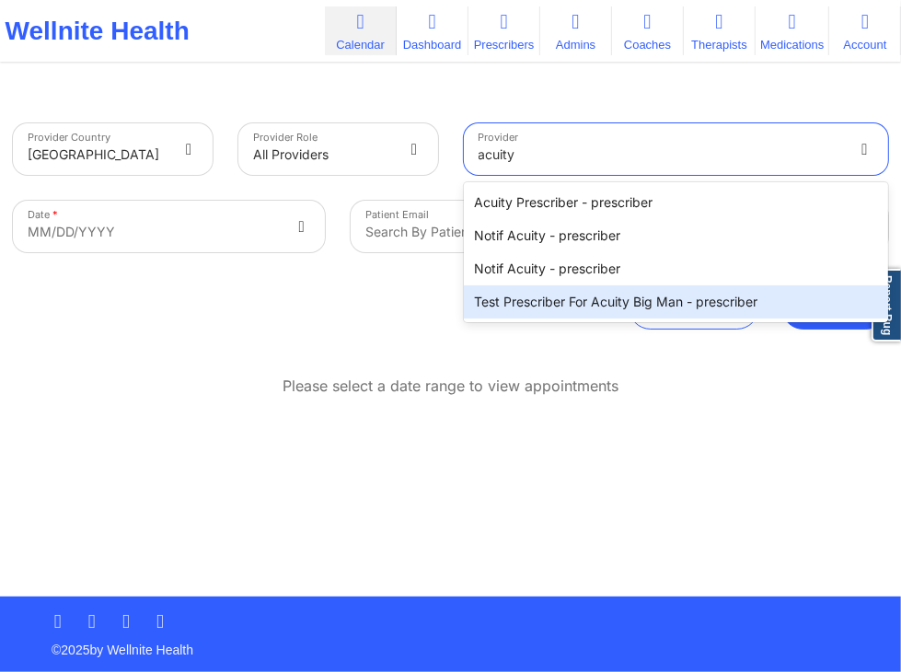
type input "acuity"
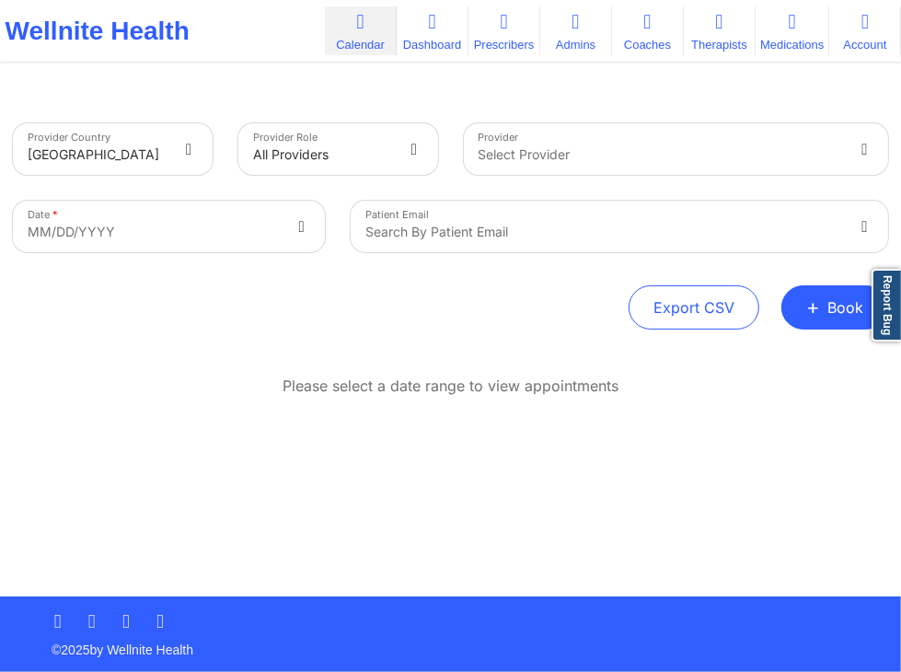
click at [527, 428] on div "Please select a date range to view appointments" at bounding box center [450, 446] width 875 height 141
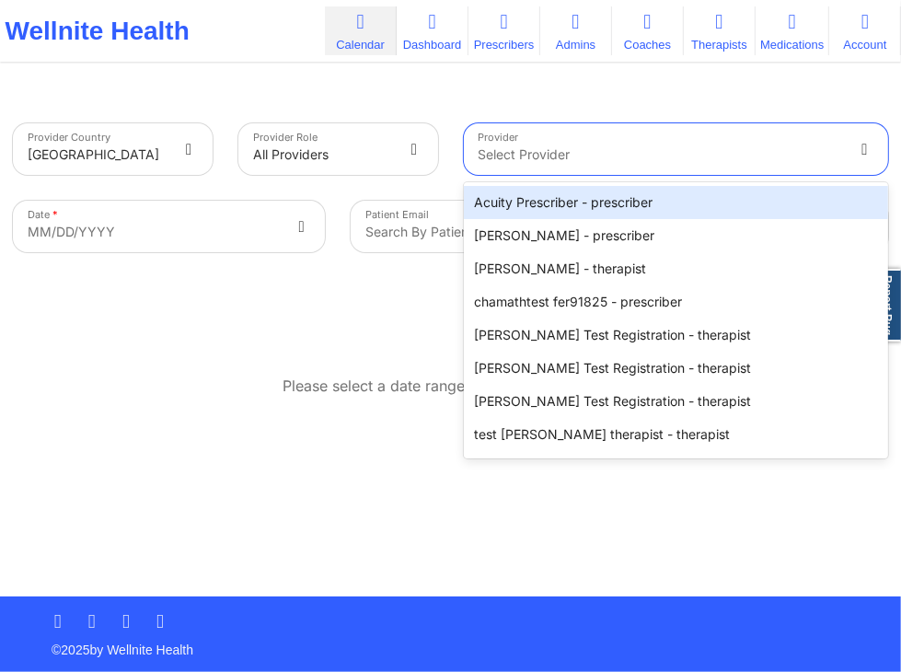
click at [631, 156] on div at bounding box center [661, 155] width 365 height 22
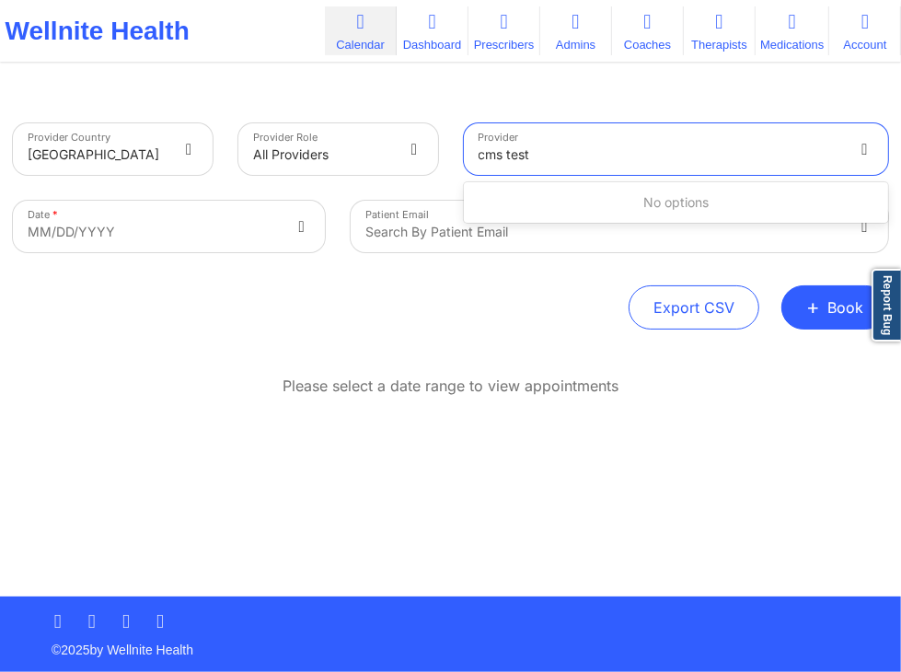
type input "cms test"
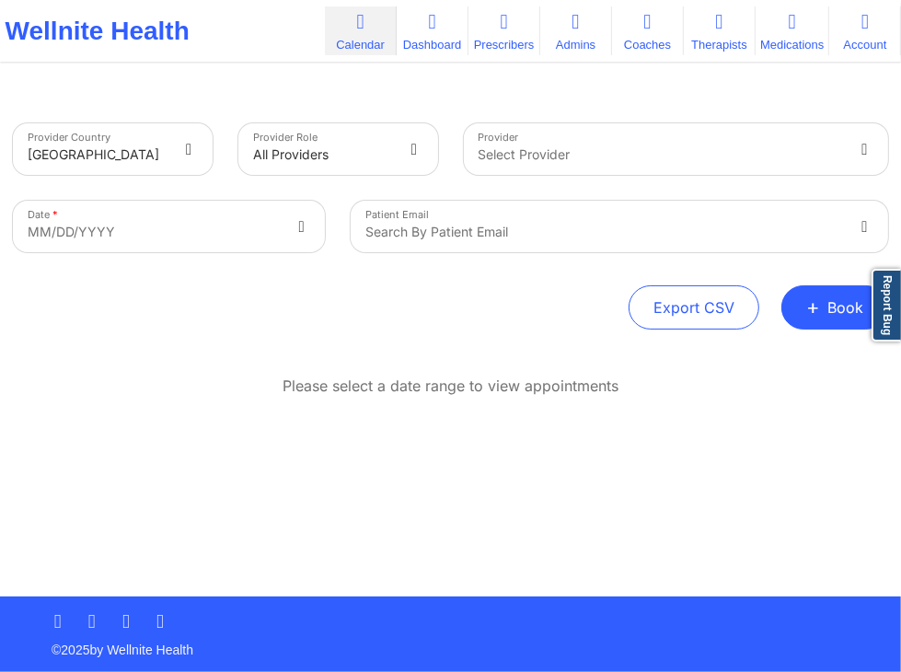
click at [773, 411] on div "Please select a date range to view appointments" at bounding box center [450, 446] width 875 height 141
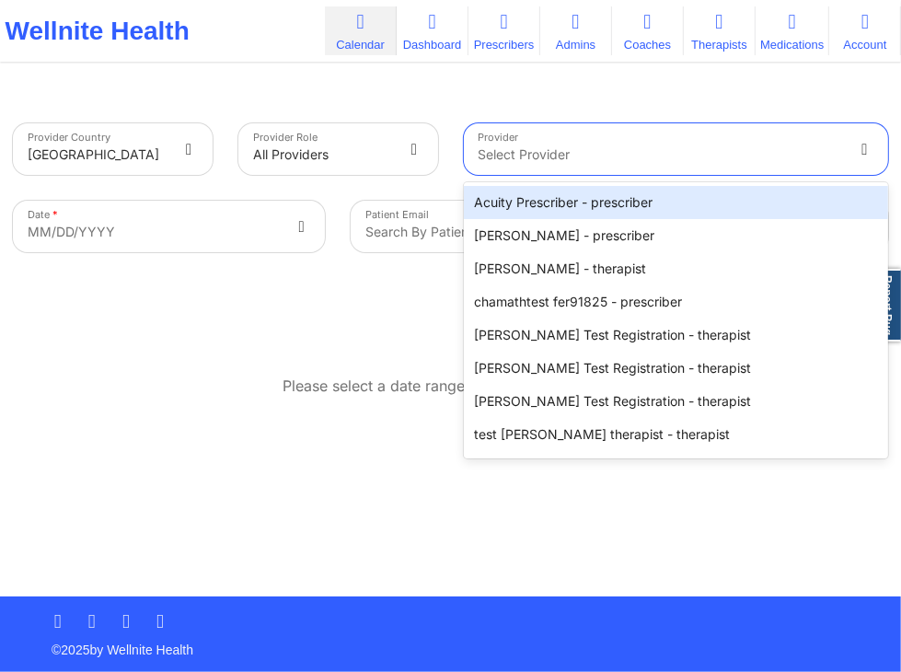
click at [663, 153] on div at bounding box center [661, 155] width 365 height 22
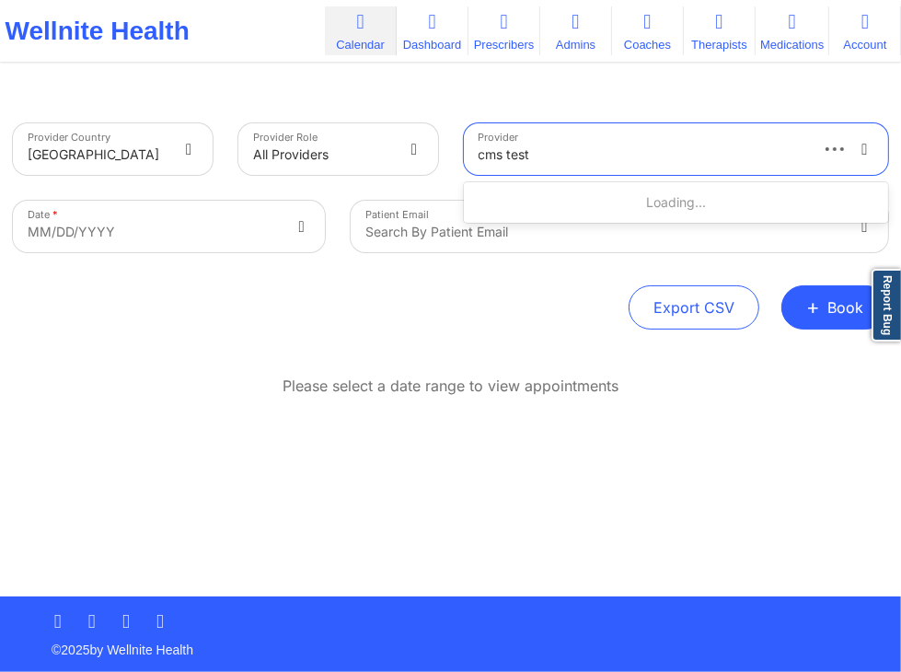
type input "cms test"
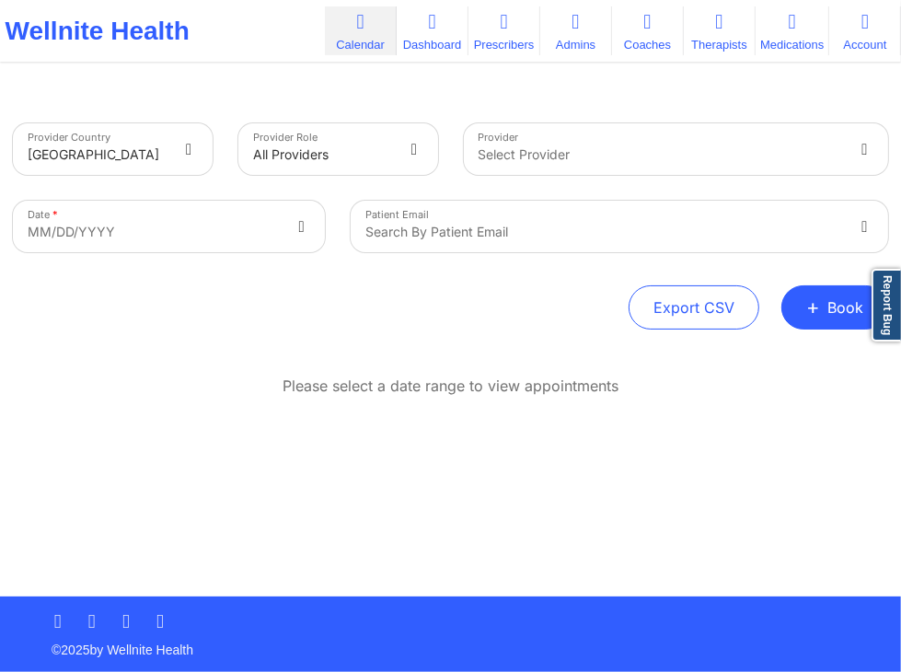
click at [383, 362] on div "Provider Country United States Provider Role All Providers Provider Select Prov…" at bounding box center [450, 343] width 901 height 506
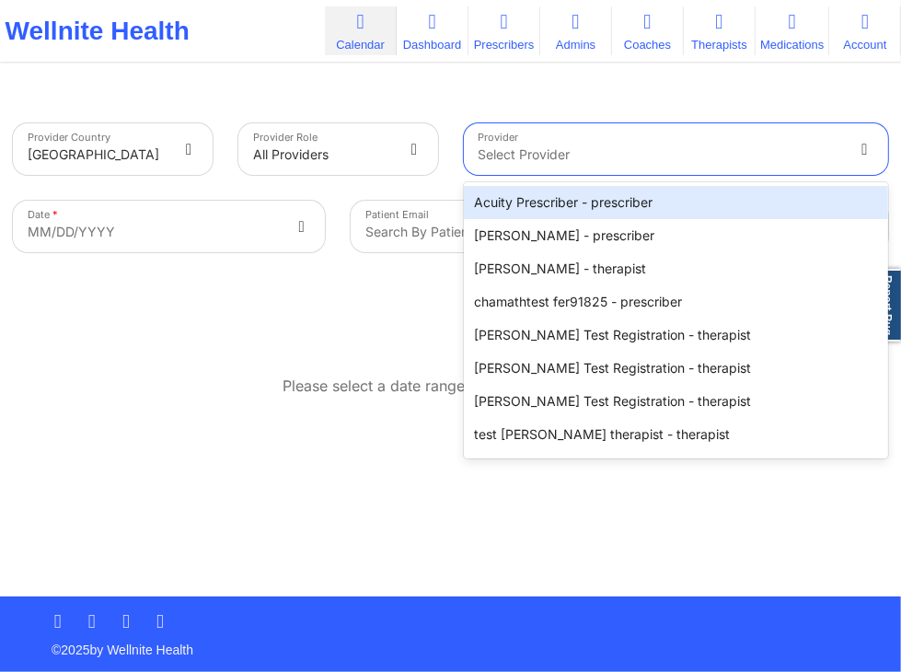
click at [708, 149] on div at bounding box center [661, 155] width 365 height 22
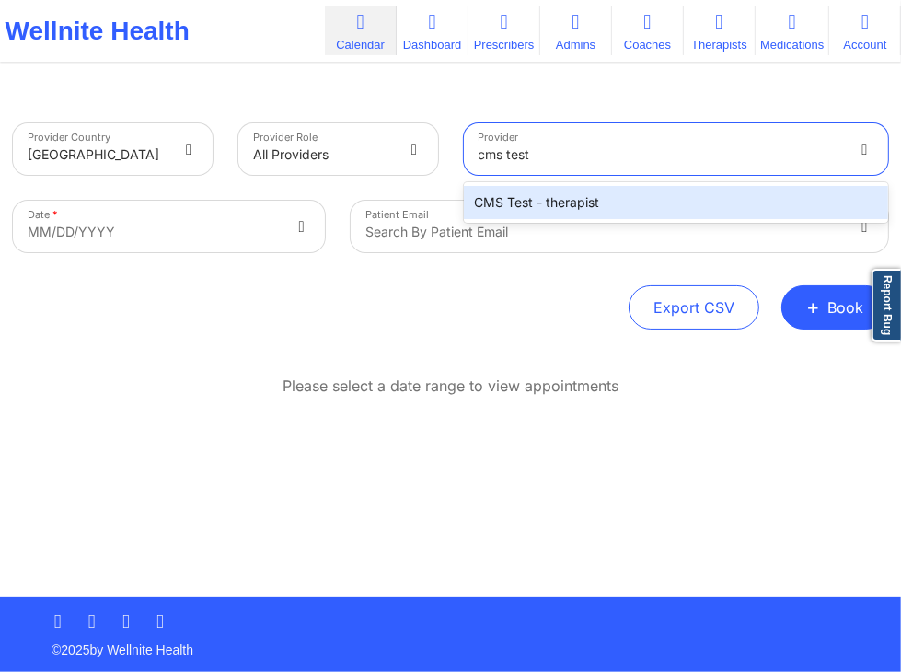
type input "cms test"
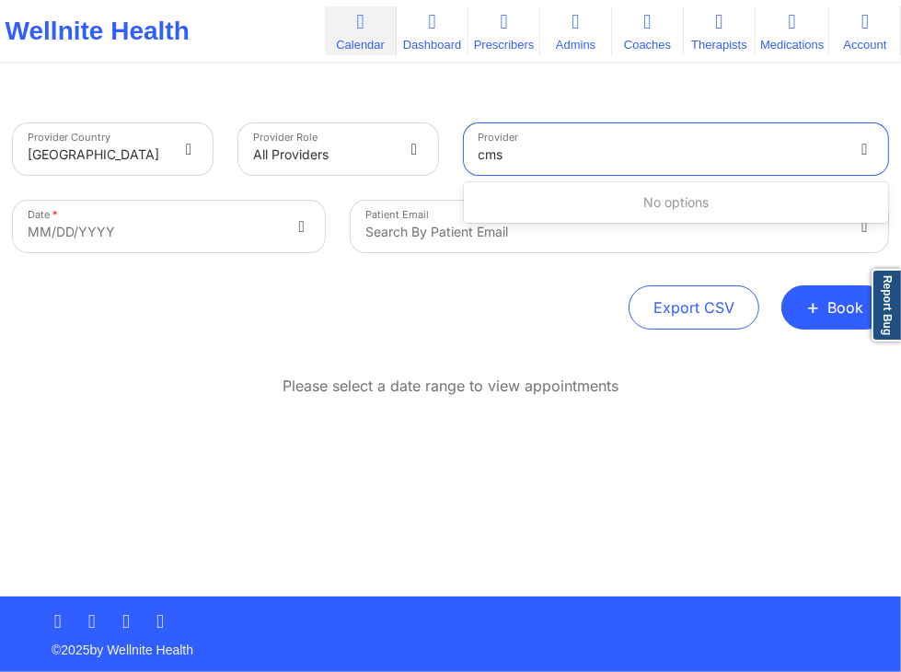
type input "cms"
type input "acuity"
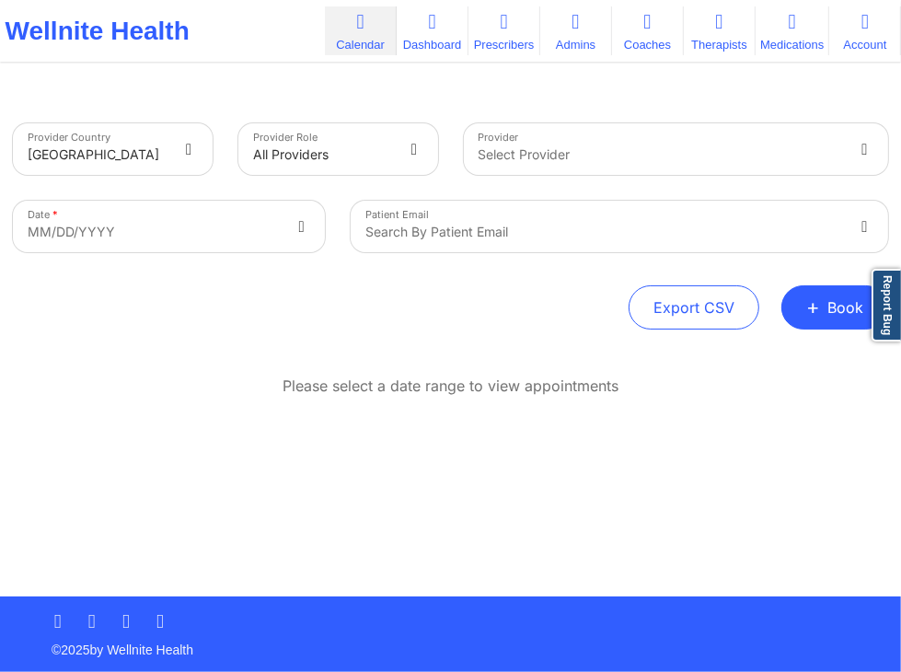
click at [387, 400] on div "Please select a date range to view appointments" at bounding box center [450, 446] width 875 height 141
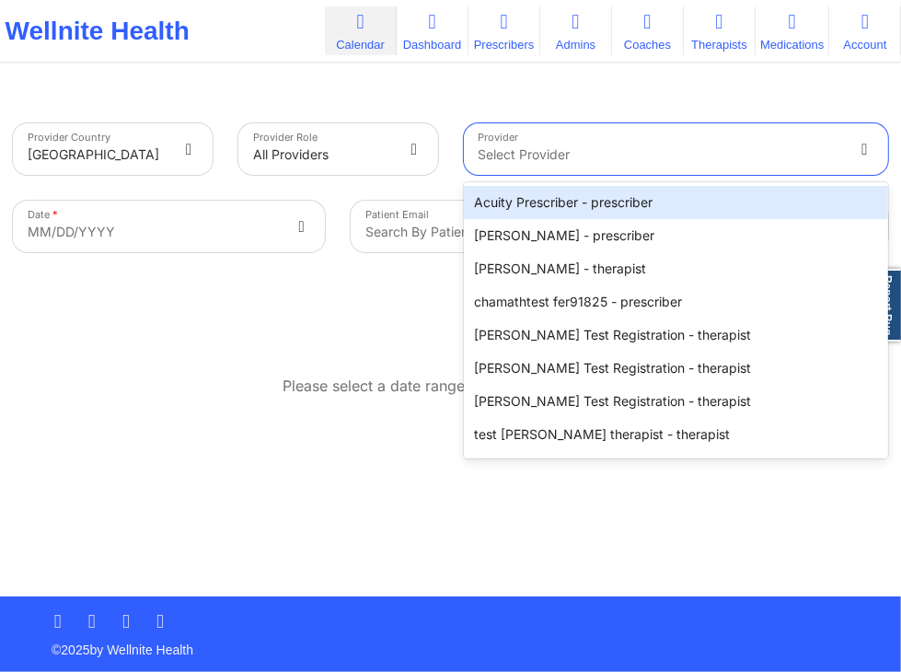
click at [585, 156] on div at bounding box center [661, 155] width 365 height 22
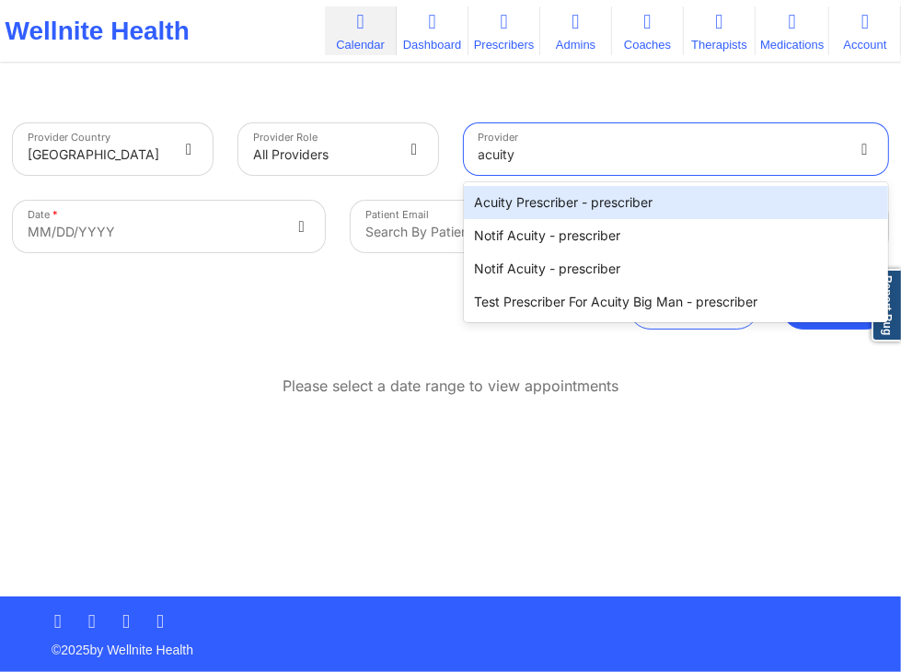
type input "acuity"
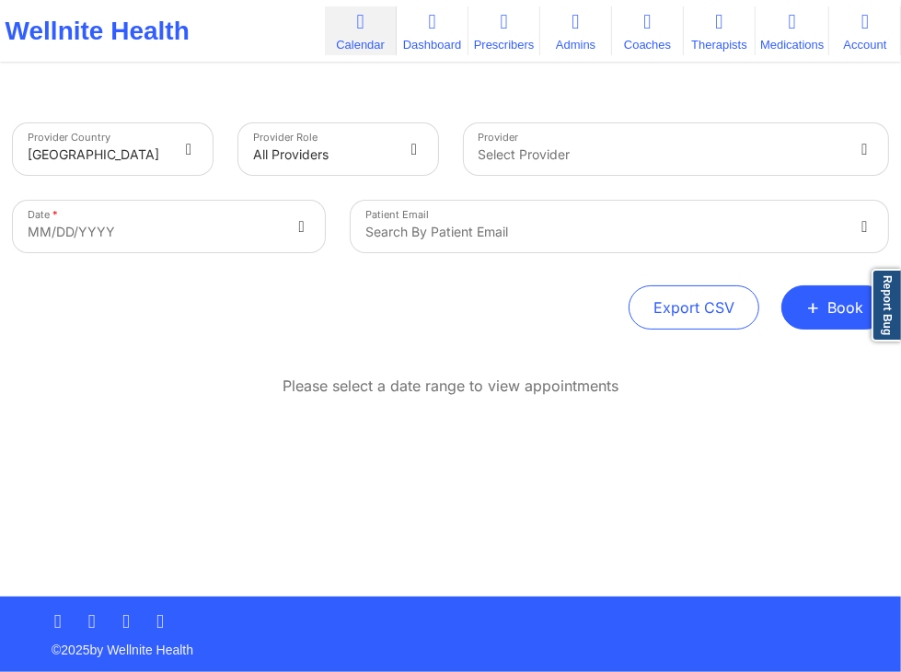
click at [690, 442] on div "Please select a date range to view appointments" at bounding box center [450, 446] width 875 height 141
click at [583, 315] on div "Export CSV + Book" at bounding box center [450, 307] width 875 height 44
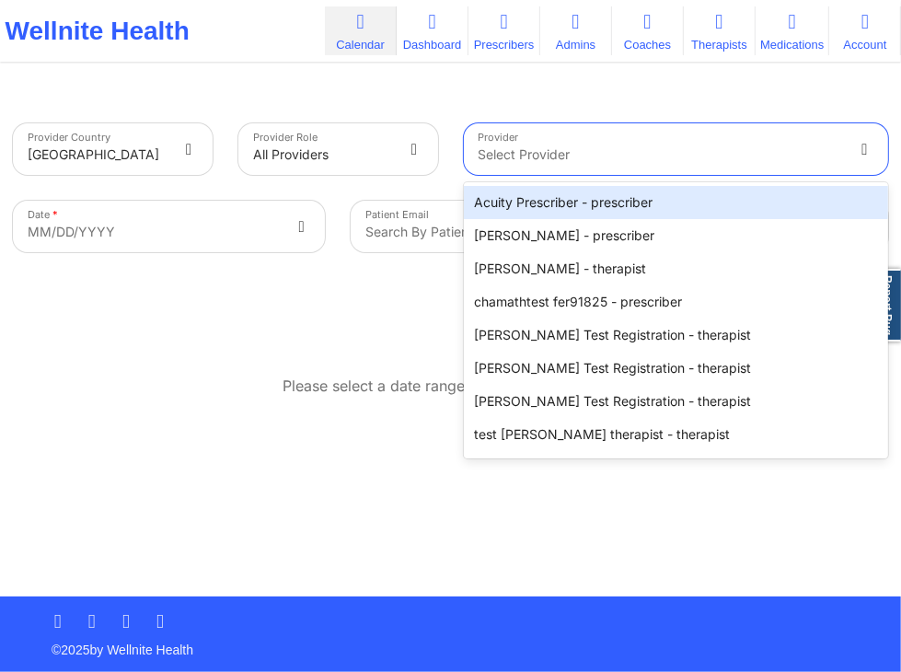
click at [668, 170] on div "Select Provider" at bounding box center [654, 149] width 381 height 52
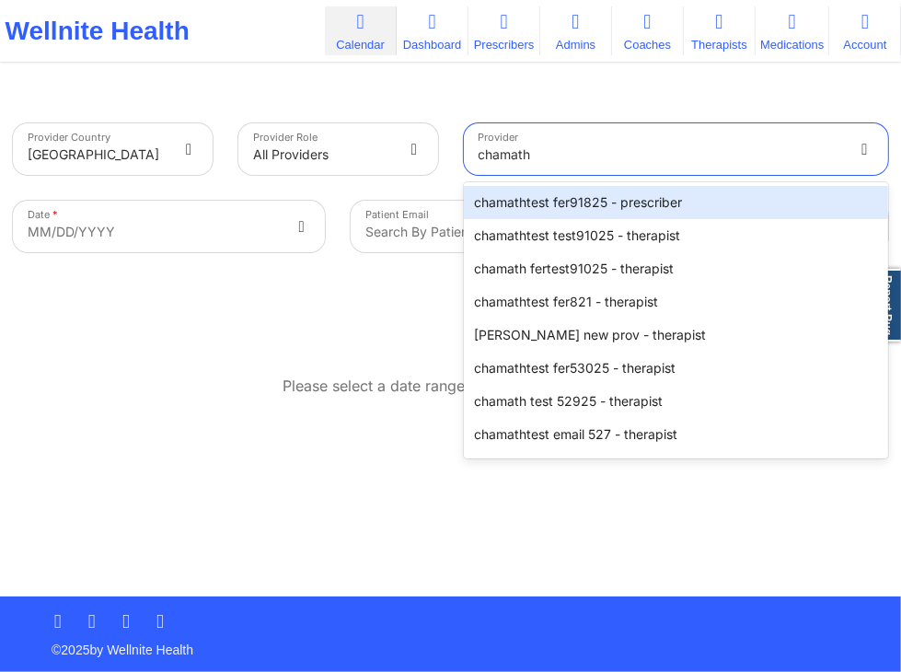
type input "chamath"
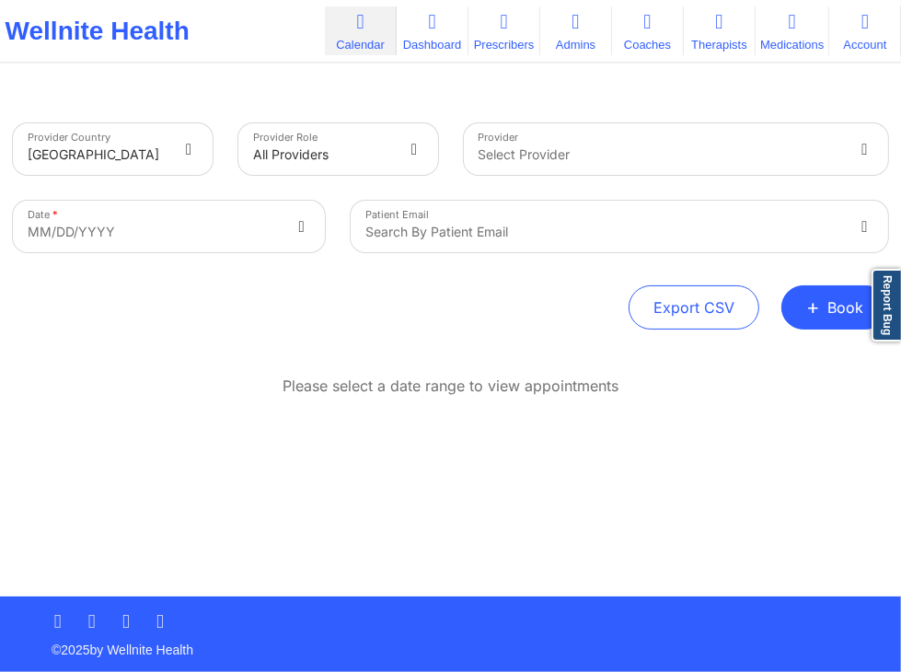
click at [503, 355] on div "Provider Country United States Provider Role All Providers Provider Select Prov…" at bounding box center [450, 343] width 901 height 506
click at [284, 460] on div "Please select a date range to view appointments" at bounding box center [450, 446] width 875 height 141
click at [571, 457] on div "Please select a date range to view appointments" at bounding box center [450, 446] width 875 height 141
click at [736, 119] on div "Provider Select Provider" at bounding box center [676, 148] width 451 height 77
click at [449, 30] on link "Dashboard" at bounding box center [433, 30] width 72 height 49
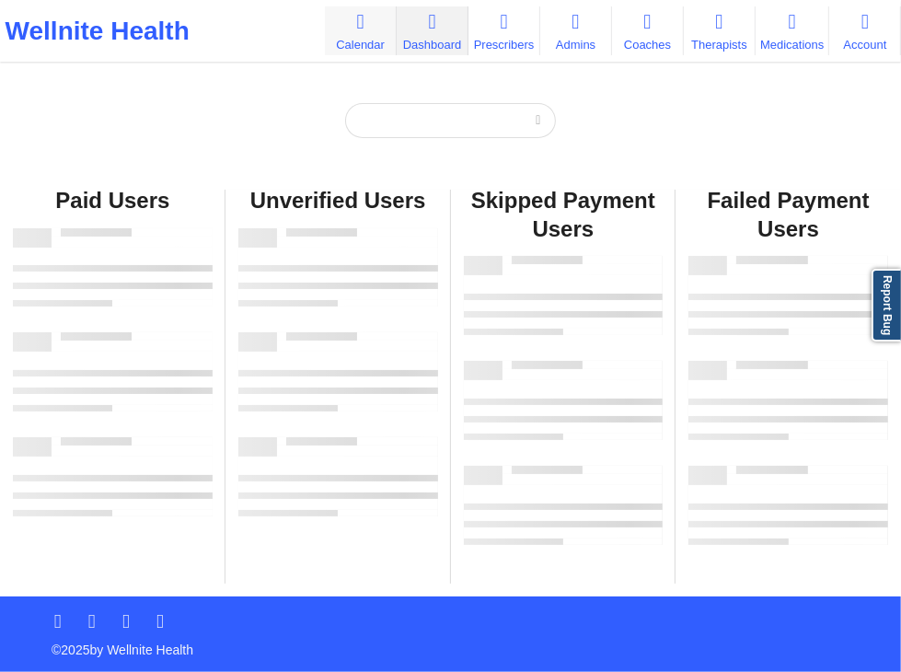
click at [370, 41] on link "Calendar" at bounding box center [361, 30] width 72 height 49
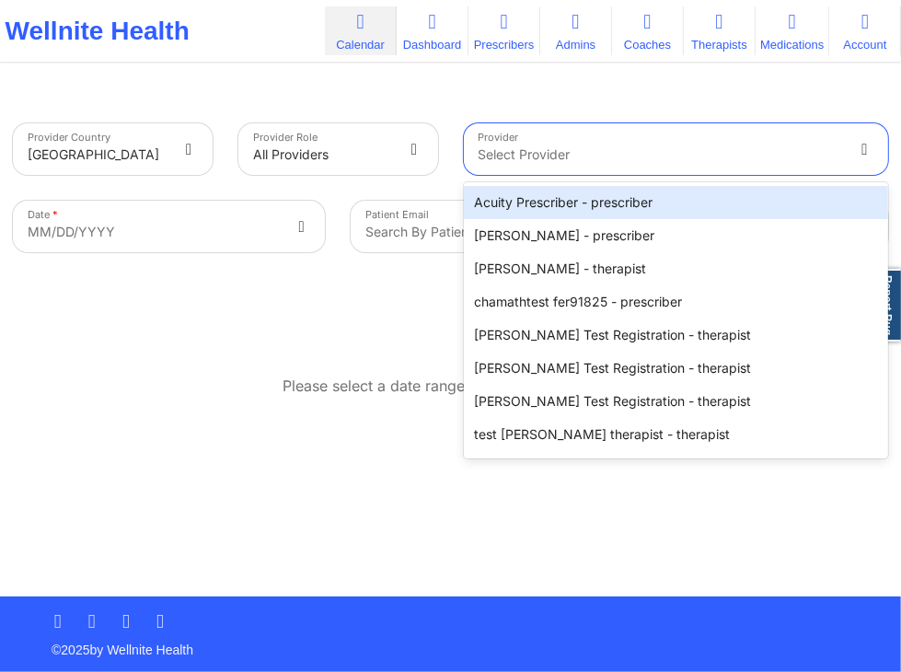
click at [737, 163] on div at bounding box center [661, 155] width 365 height 22
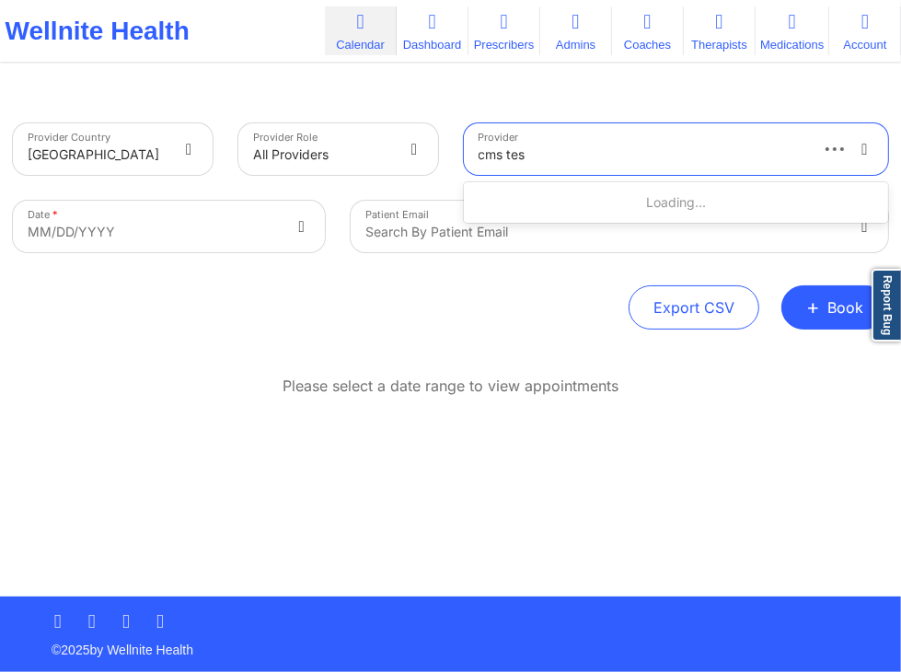
type input "cms test"
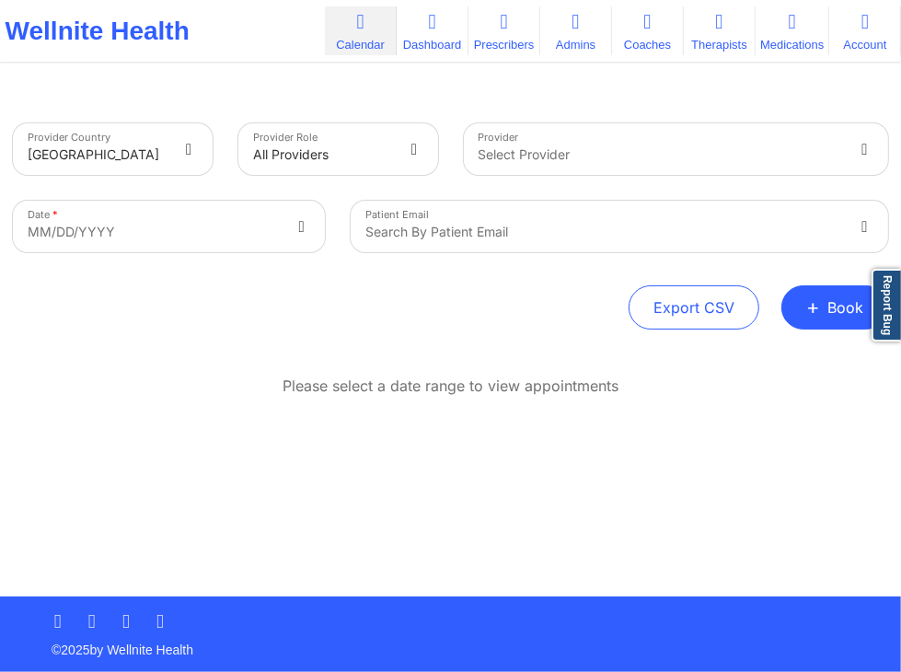
click at [627, 87] on div "Provider Country United States Provider Role All Providers Provider Select Prov…" at bounding box center [450, 298] width 901 height 596
click at [703, 155] on div at bounding box center [661, 155] width 365 height 22
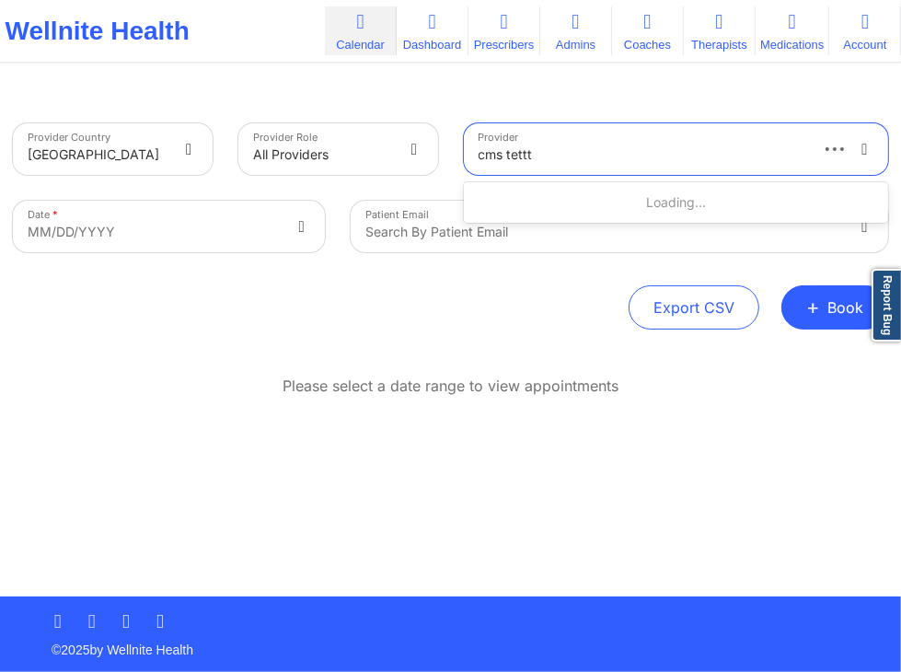
type input "cms tett"
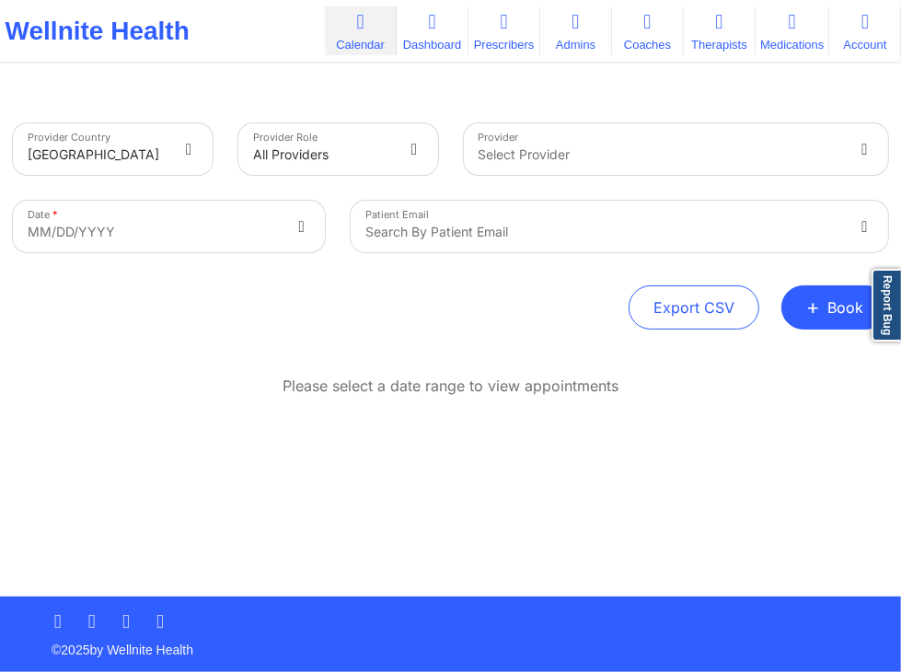
click at [357, 415] on div "Please select a date range to view appointments" at bounding box center [450, 446] width 875 height 141
click at [55, 305] on div "Export CSV + Book" at bounding box center [450, 307] width 875 height 44
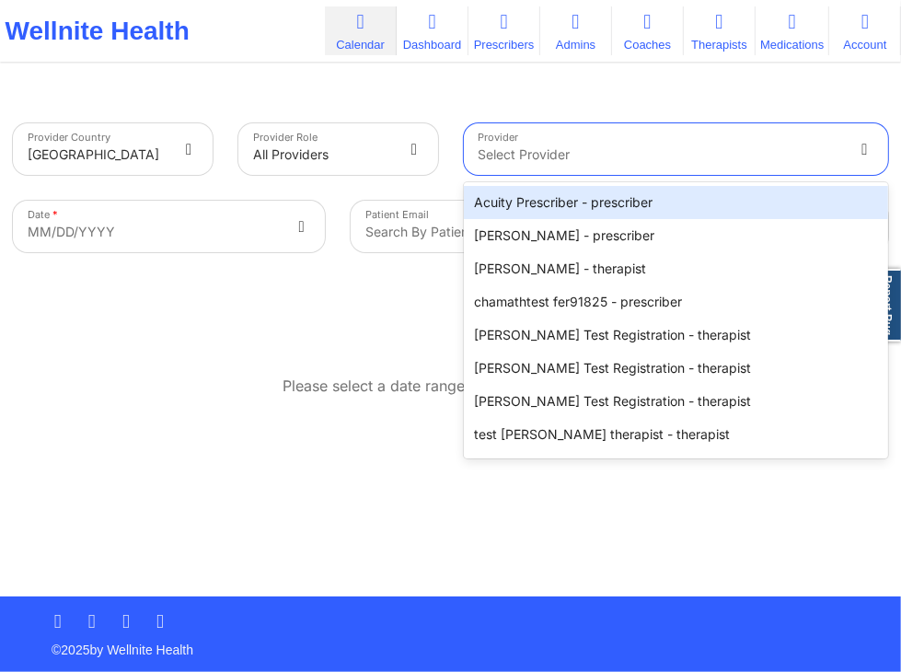
click at [610, 162] on div at bounding box center [661, 155] width 365 height 22
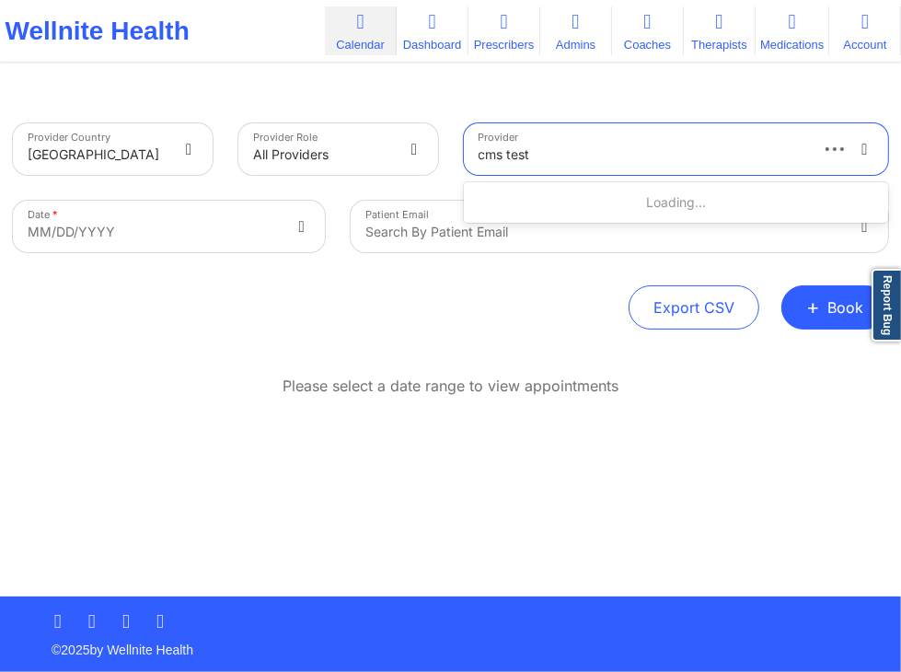
type input "cms test"
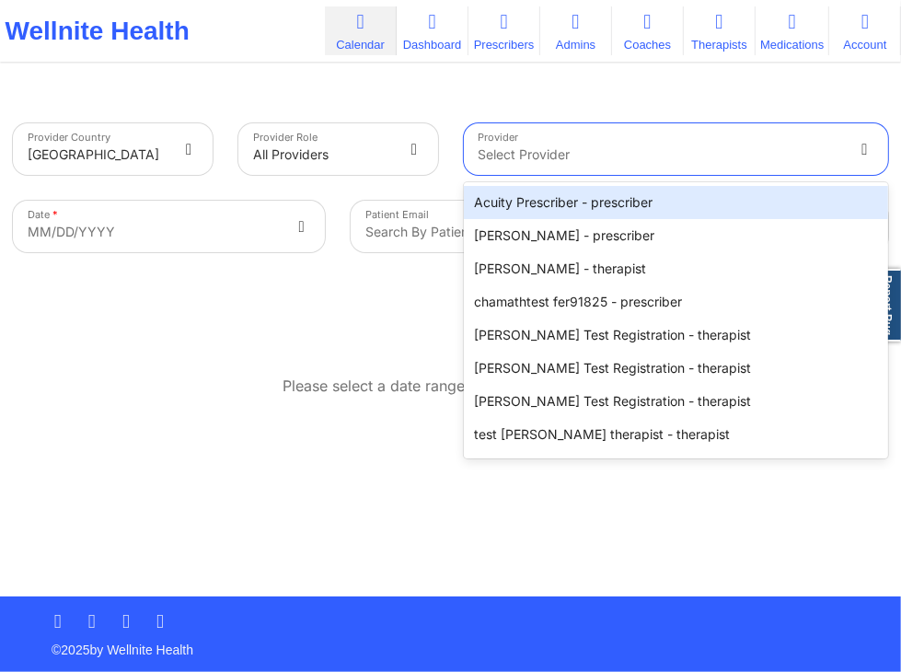
click at [622, 158] on div at bounding box center [661, 155] width 365 height 22
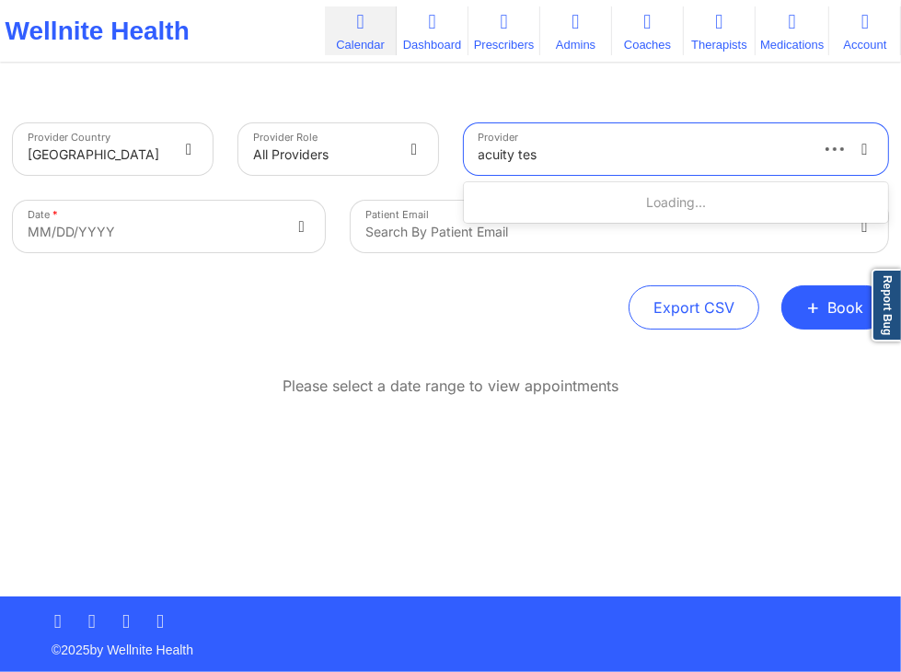
type input "acuity test"
type input "mcihel"
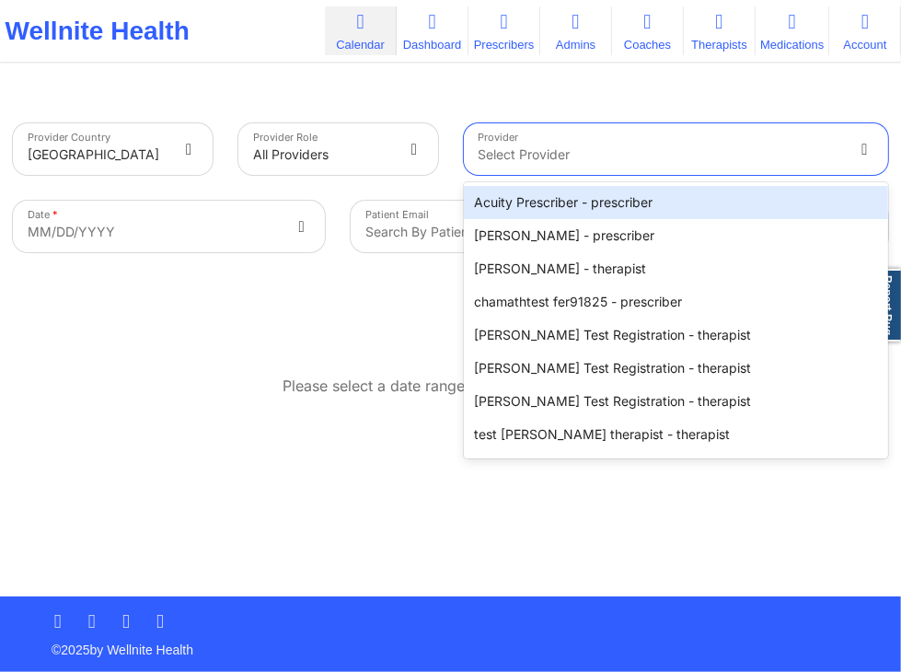
click at [637, 145] on div at bounding box center [661, 155] width 365 height 22
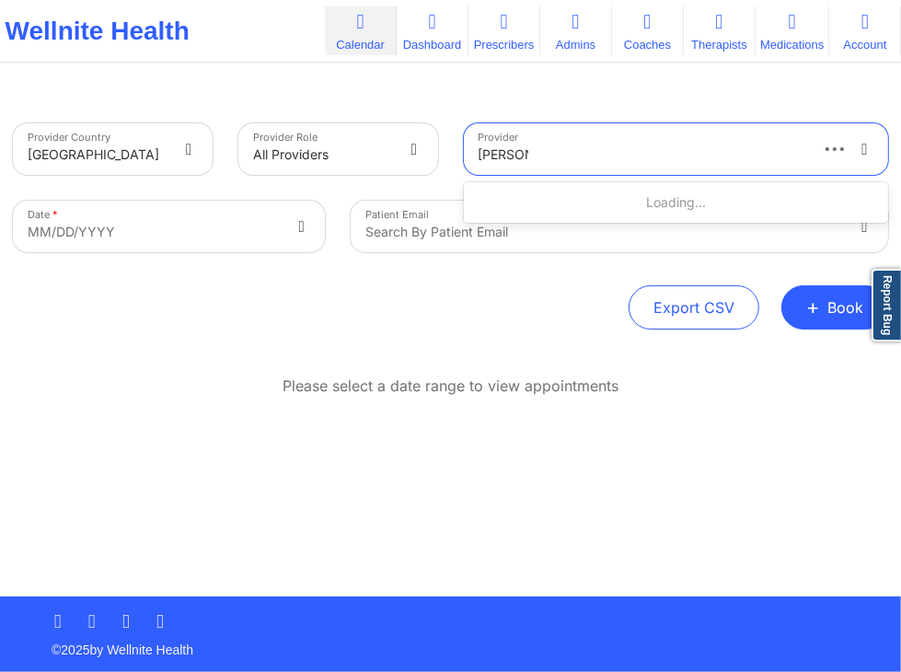
type input "micheal"
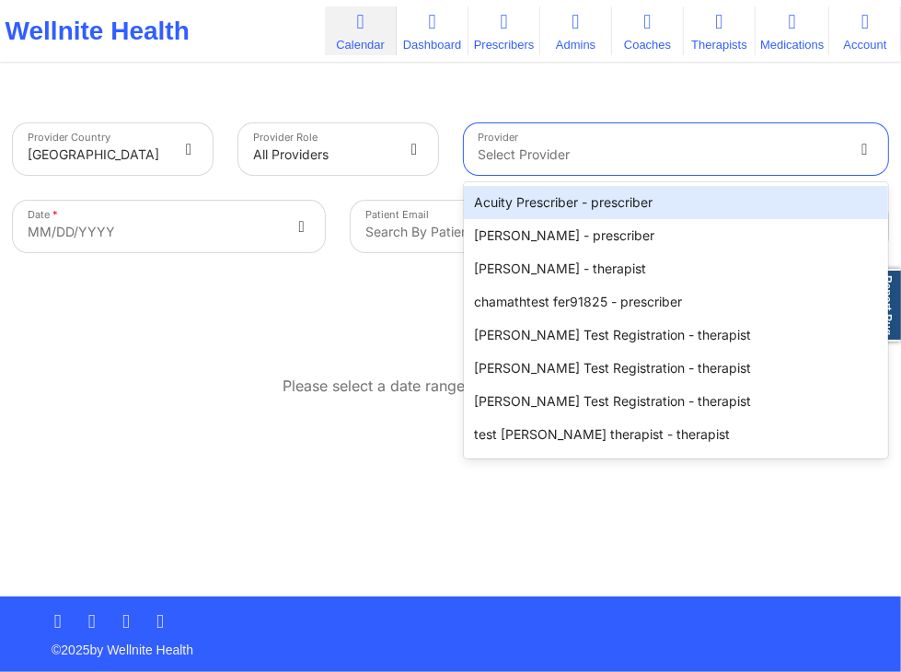
click at [680, 170] on div "Select Provider" at bounding box center [654, 149] width 381 height 52
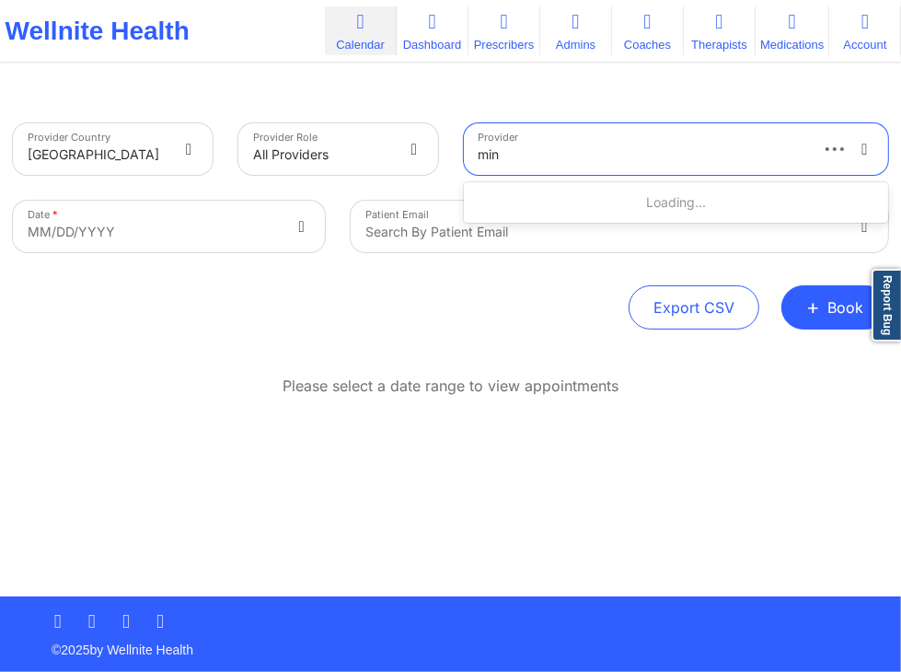
type input "mi"
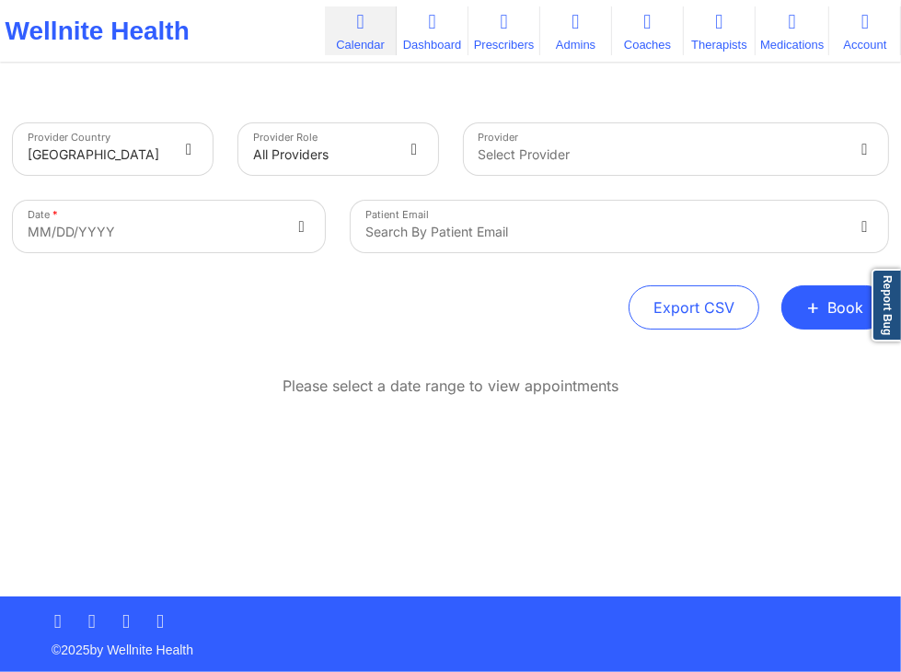
click at [332, 310] on div "Export CSV + Book" at bounding box center [450, 307] width 875 height 44
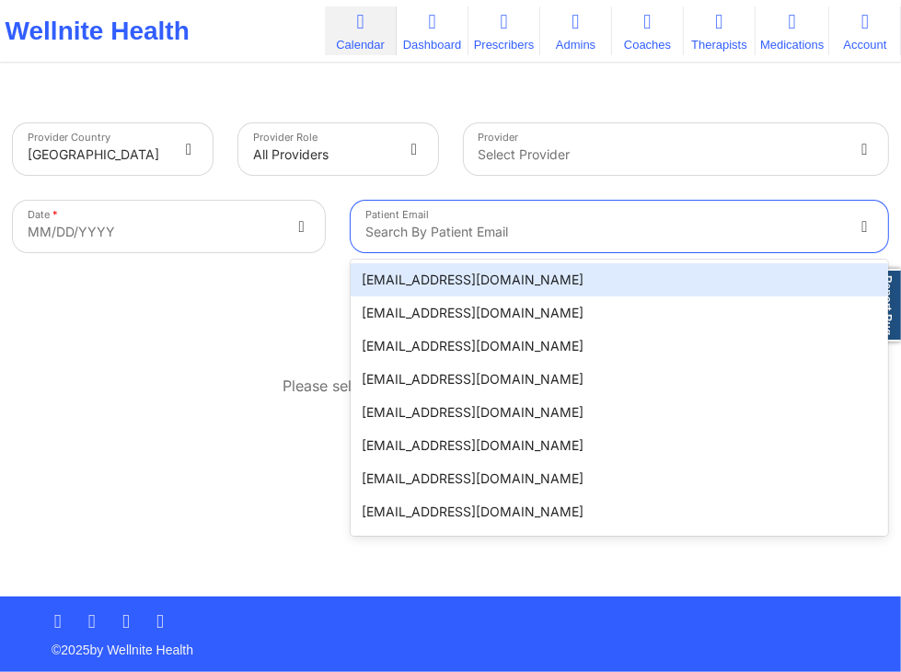
click at [596, 231] on div at bounding box center [603, 232] width 477 height 22
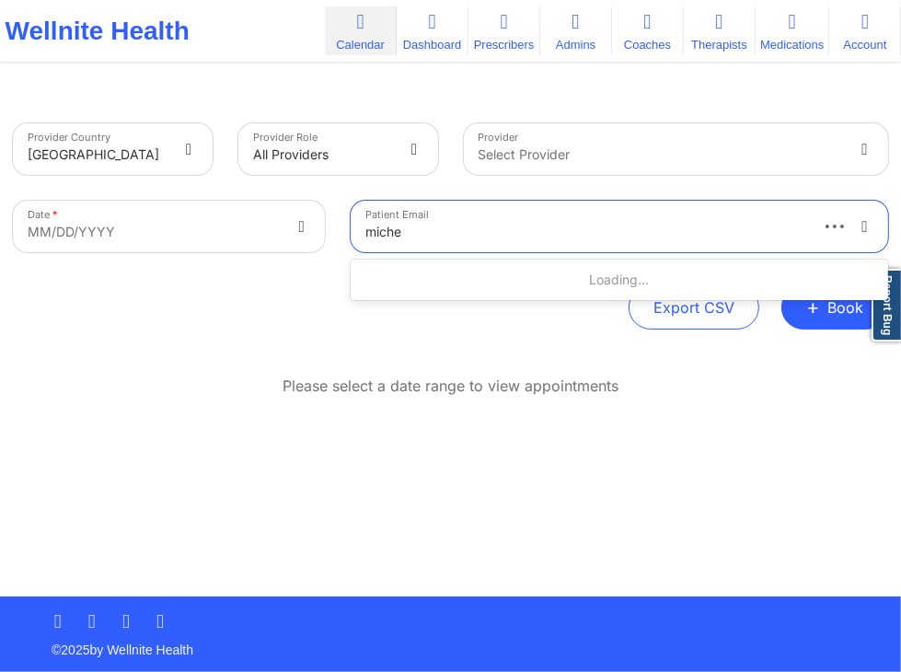
type input "michel"
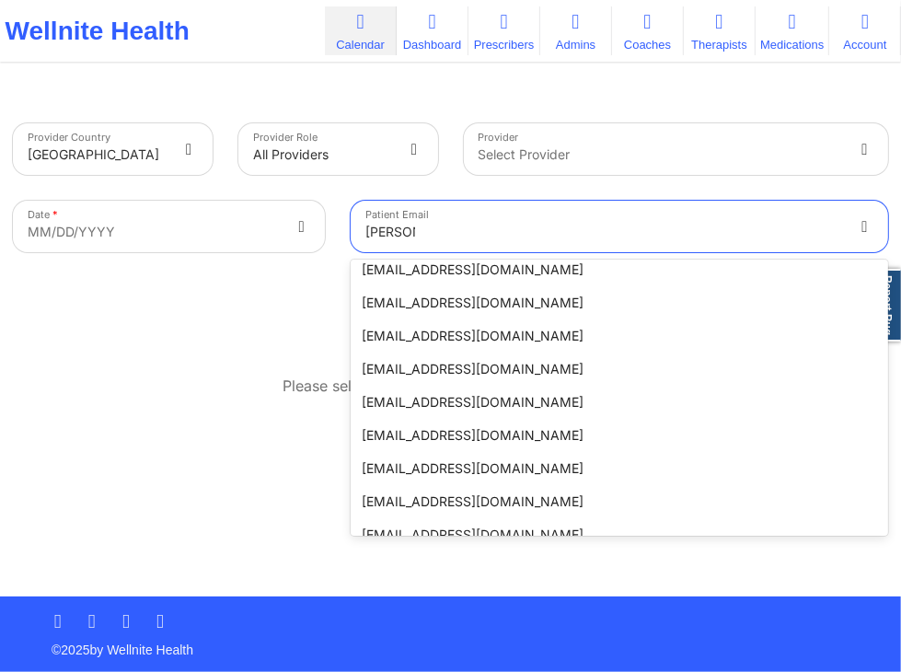
scroll to position [843, 0]
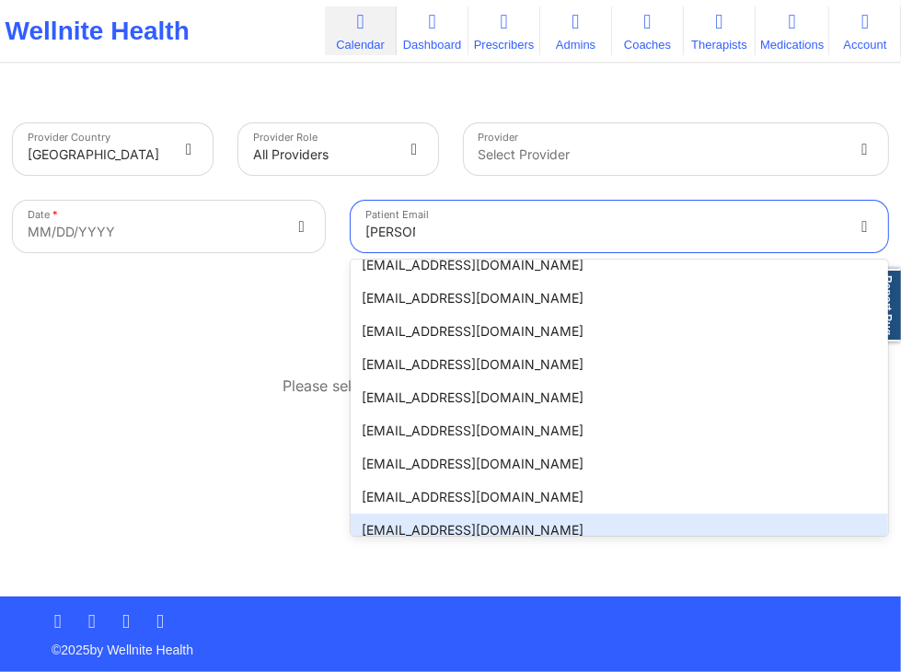
type input "micheal"
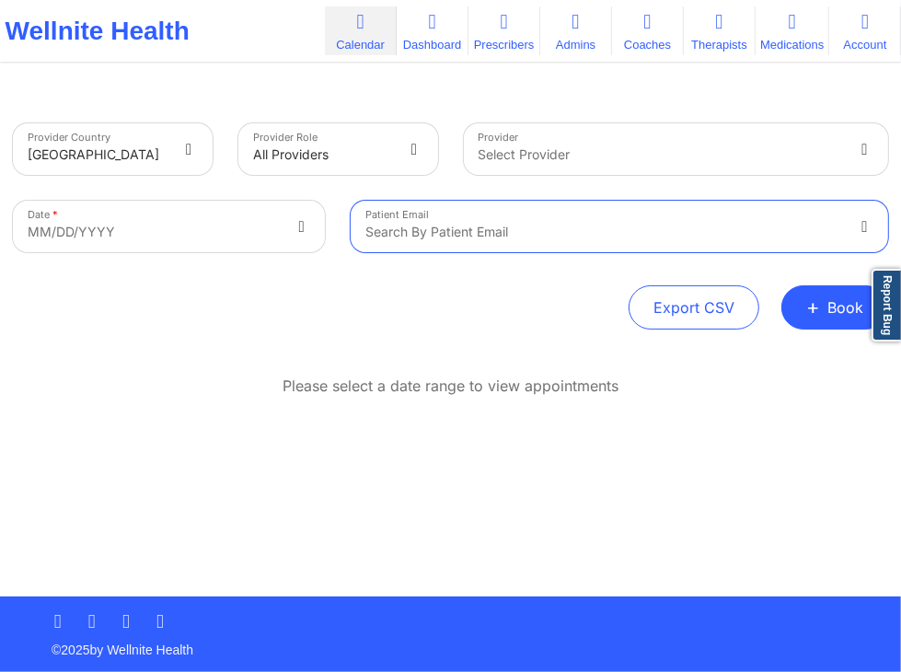
click at [590, 328] on div "Export CSV + Book" at bounding box center [450, 307] width 875 height 44
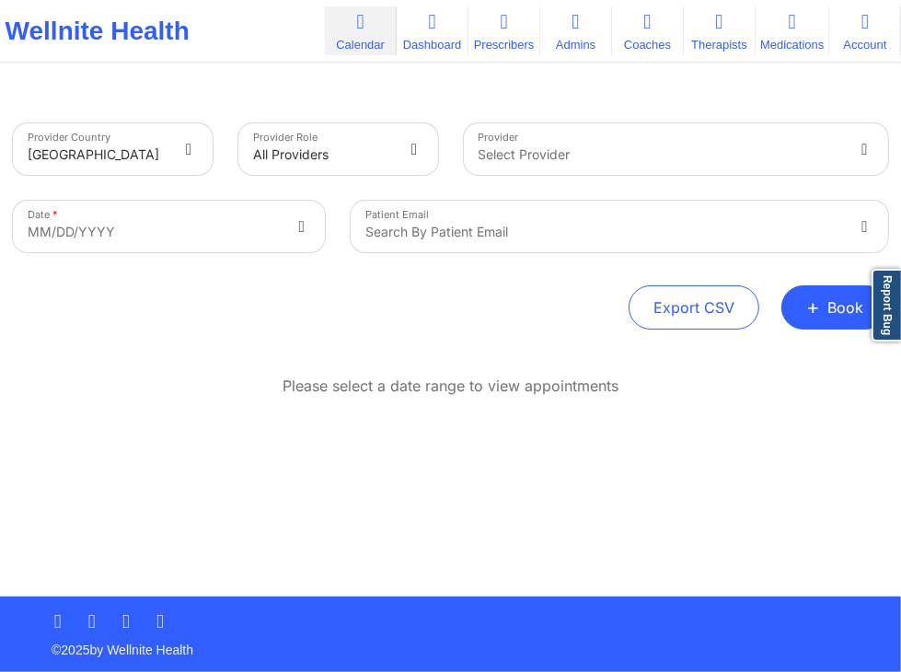
click at [505, 162] on div at bounding box center [661, 155] width 365 height 22
click at [435, 16] on icon at bounding box center [432, 22] width 24 height 20
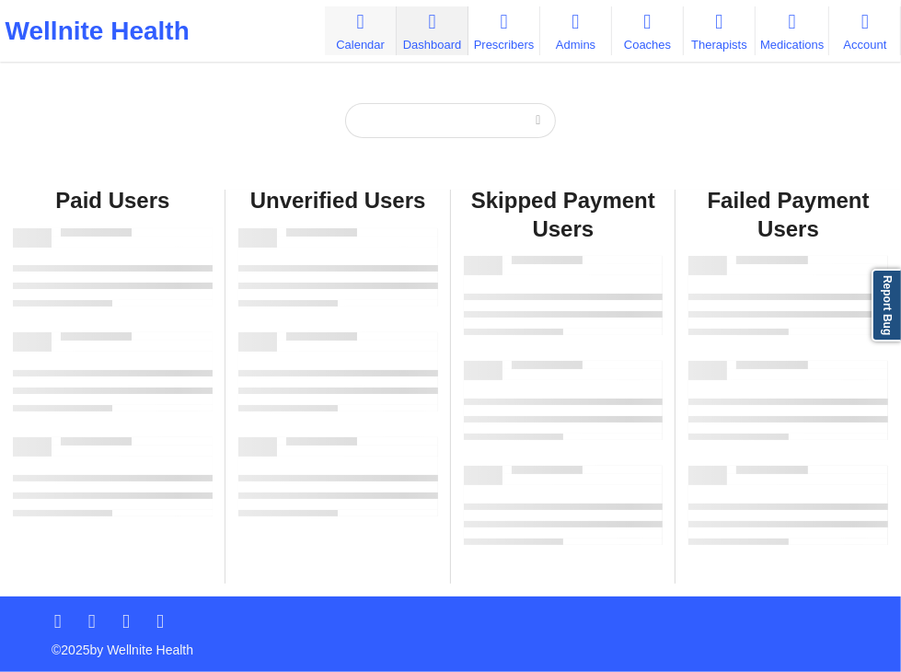
click at [356, 34] on link "Calendar" at bounding box center [361, 30] width 72 height 49
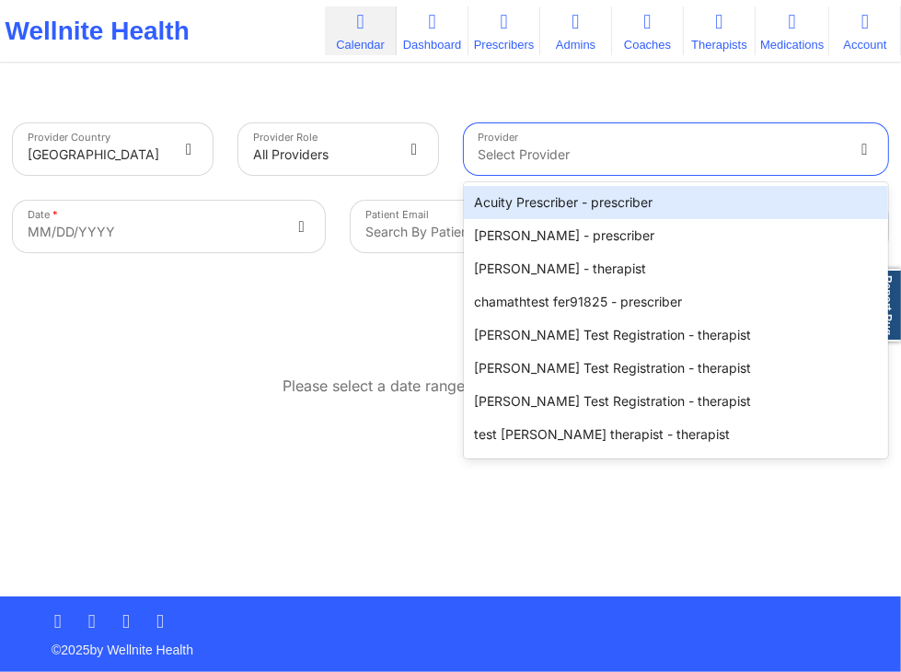
click at [582, 170] on div "Select Provider" at bounding box center [654, 149] width 381 height 52
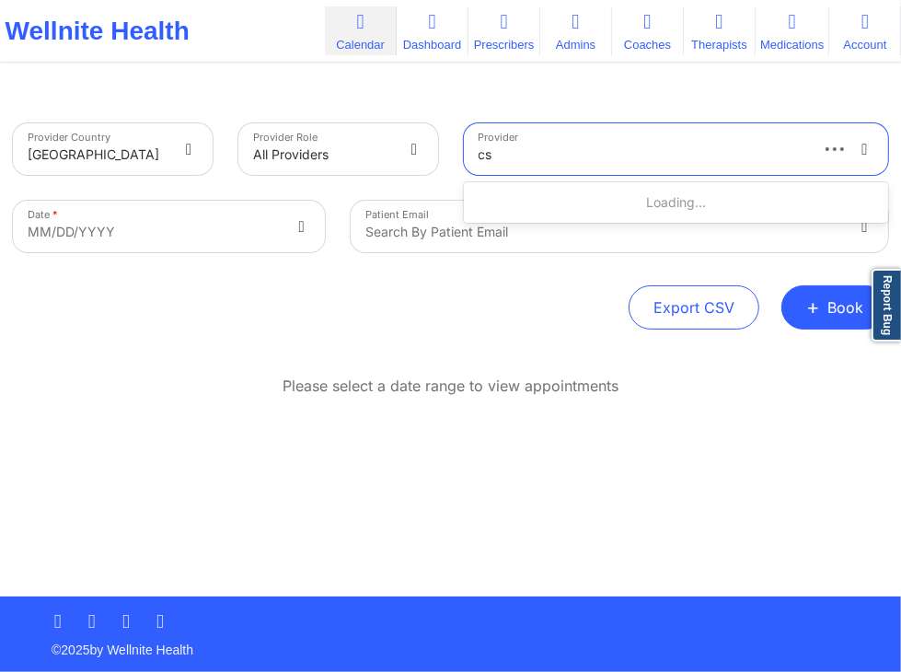
type input "cs"
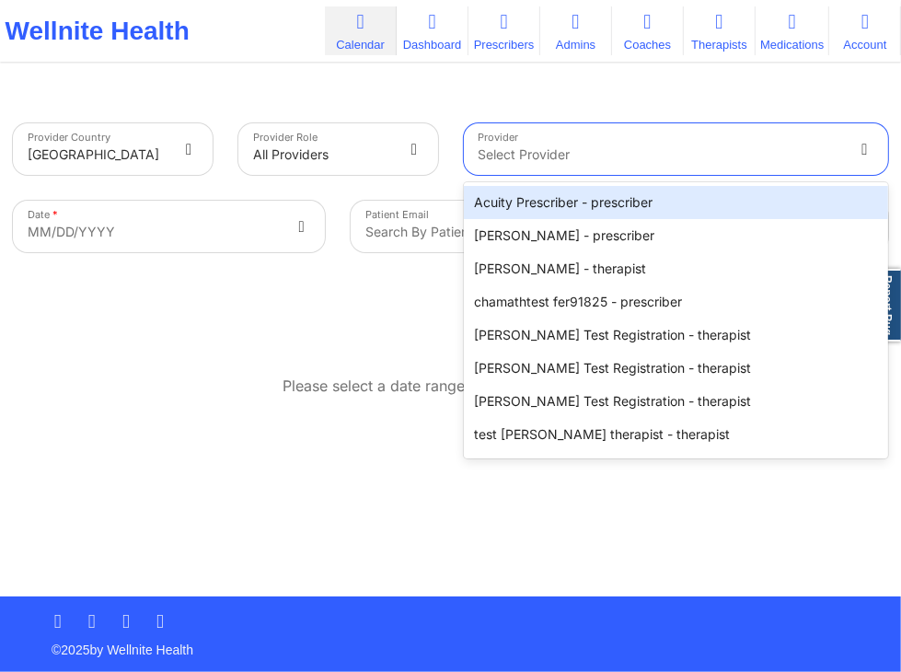
click at [520, 153] on div at bounding box center [661, 155] width 365 height 22
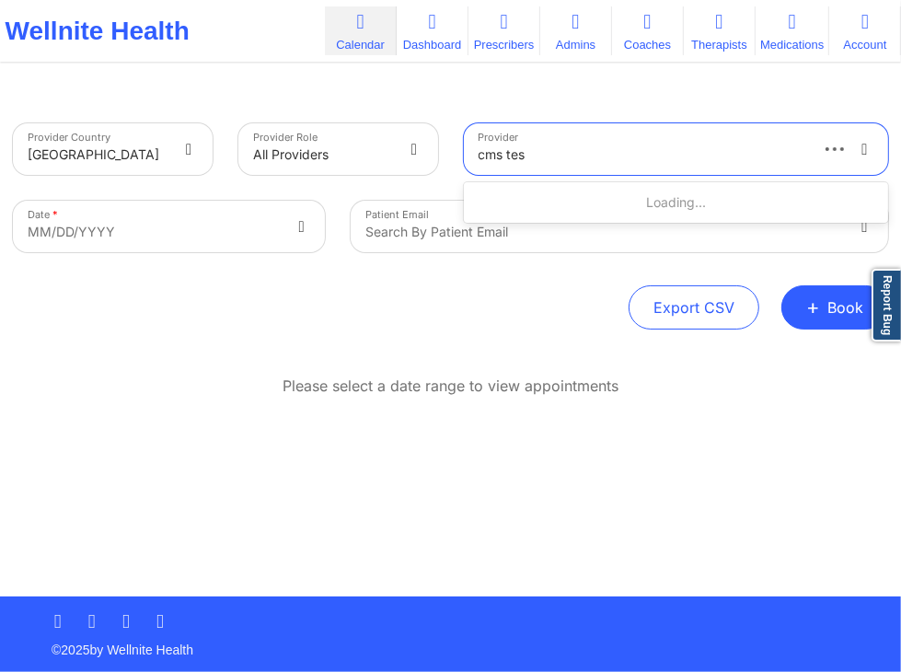
type input "cms test"
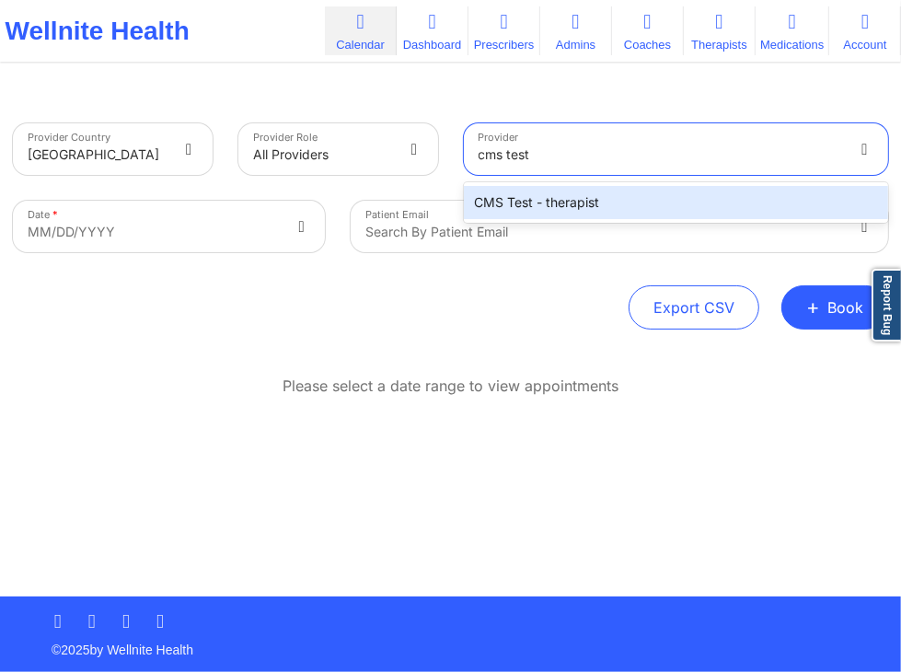
click at [648, 196] on div "CMS Test - therapist" at bounding box center [676, 202] width 425 height 33
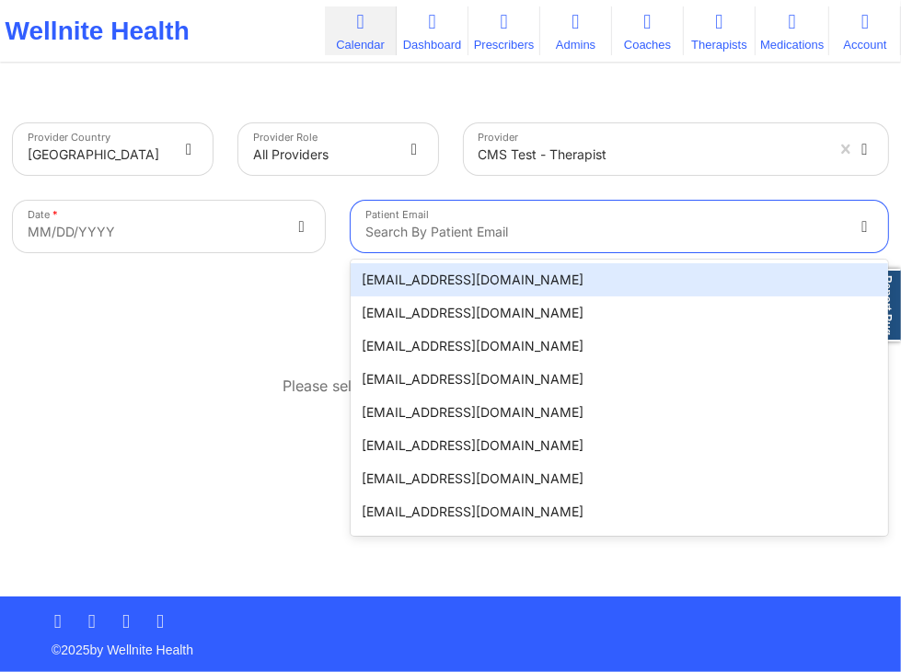
click at [580, 225] on div at bounding box center [603, 232] width 477 height 22
click at [574, 213] on div "Search by patient email" at bounding box center [597, 227] width 493 height 52
type input "micheal"
